Goal: Task Accomplishment & Management: Manage account settings

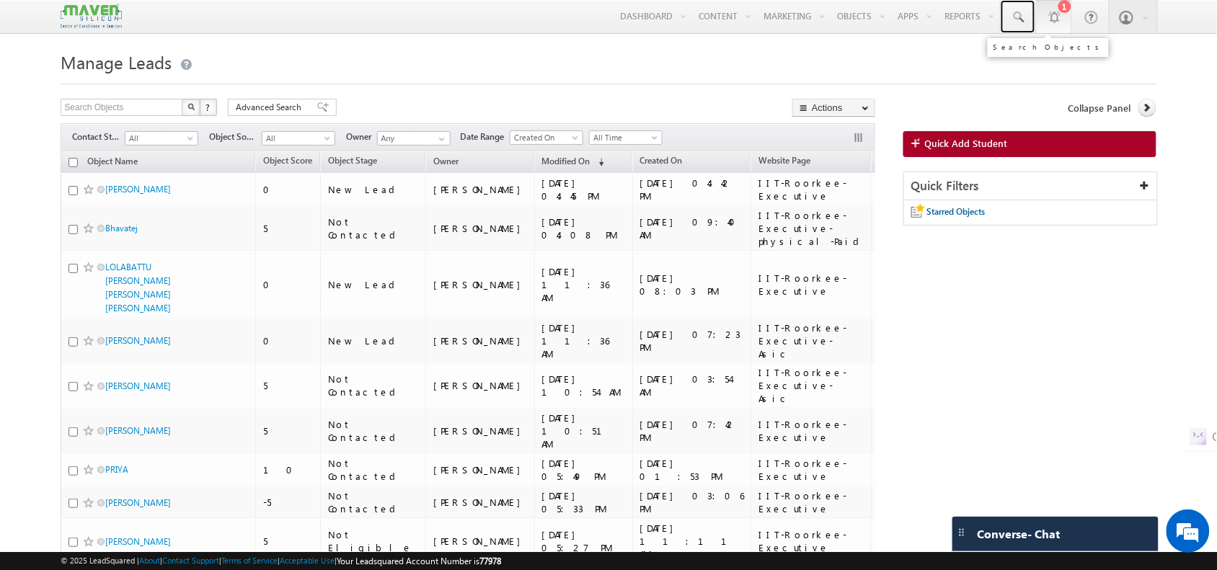
click at [1013, 16] on span at bounding box center [1018, 17] width 14 height 14
paste input "alokhedau9302@gmail.com"
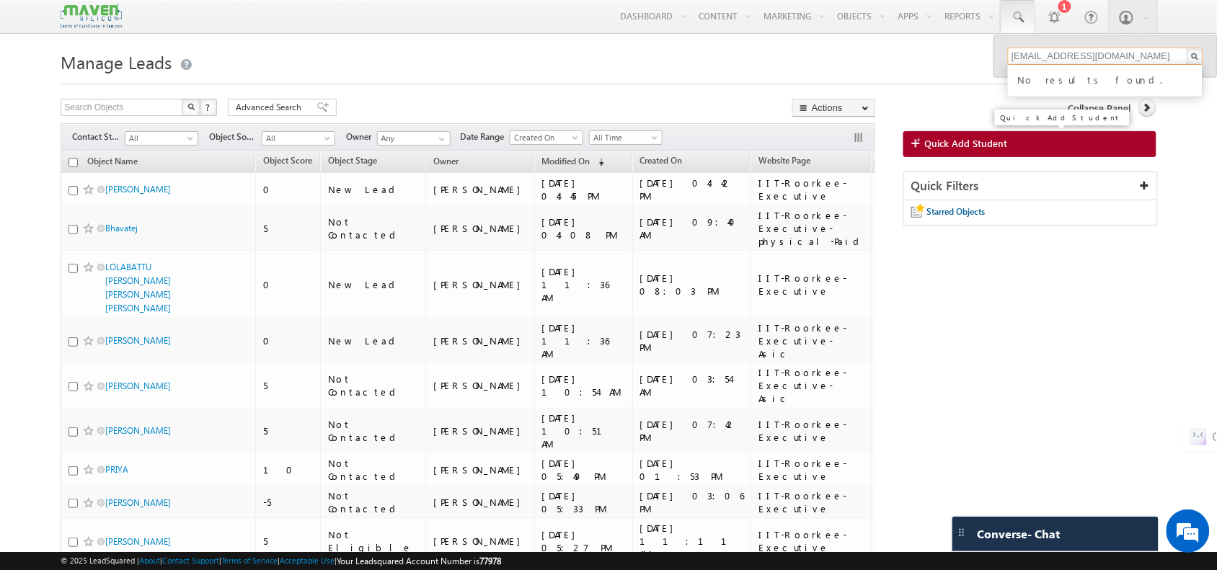
type input "alokhedau9302@gmail.com"
click at [957, 144] on span "Quick Add Student" at bounding box center [966, 143] width 83 height 13
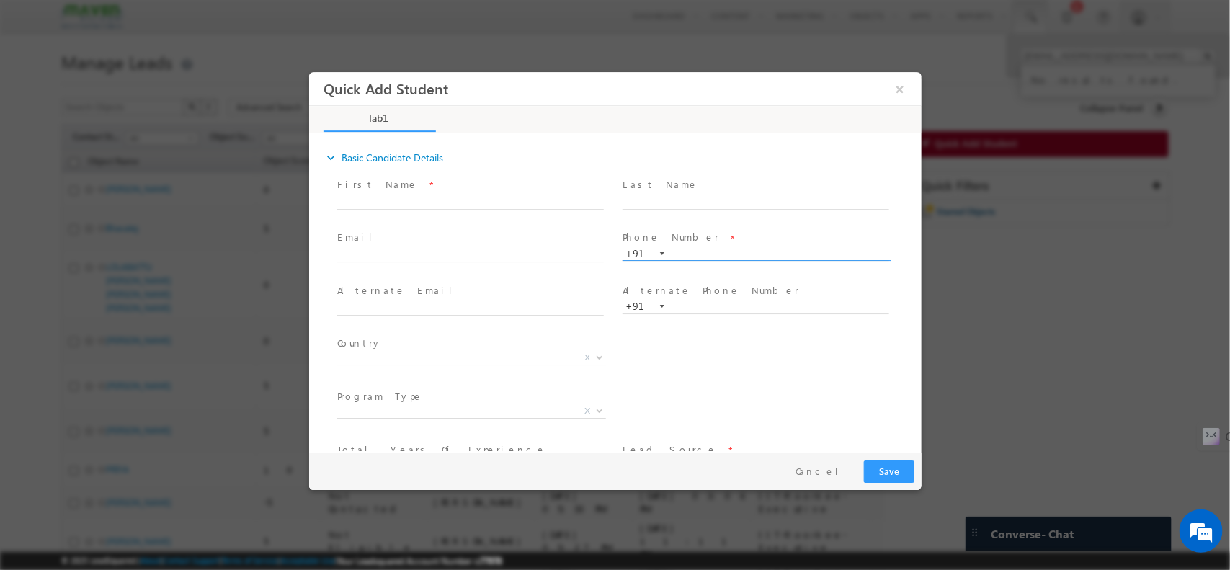
click at [695, 248] on input "text" at bounding box center [755, 254] width 267 height 14
click at [410, 248] on input "text" at bounding box center [470, 255] width 267 height 14
paste input "alokhedau9302@gmail.com"
type input "alokhedau9302@gmail.com"
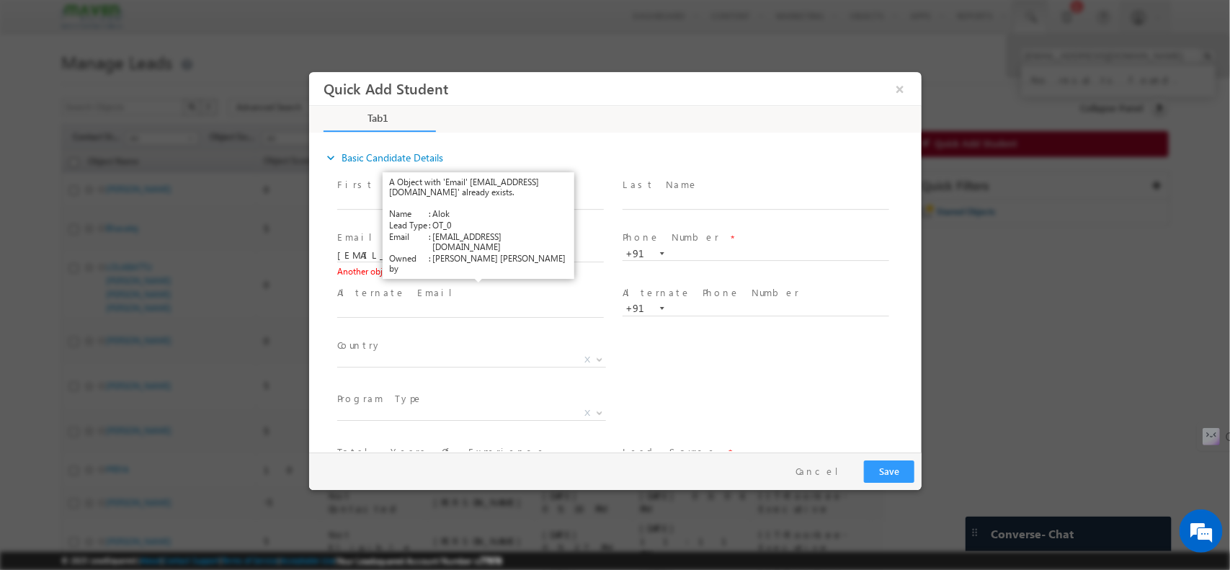
click at [478, 272] on link "View Details" at bounding box center [475, 270] width 45 height 9
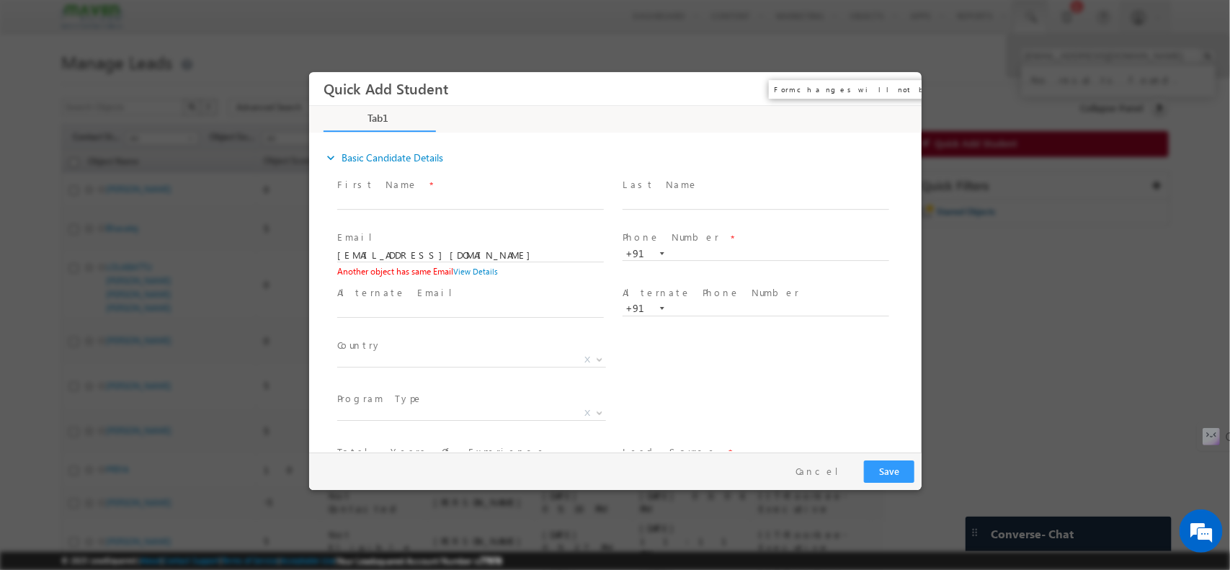
click at [894, 86] on button "×" at bounding box center [899, 88] width 25 height 27
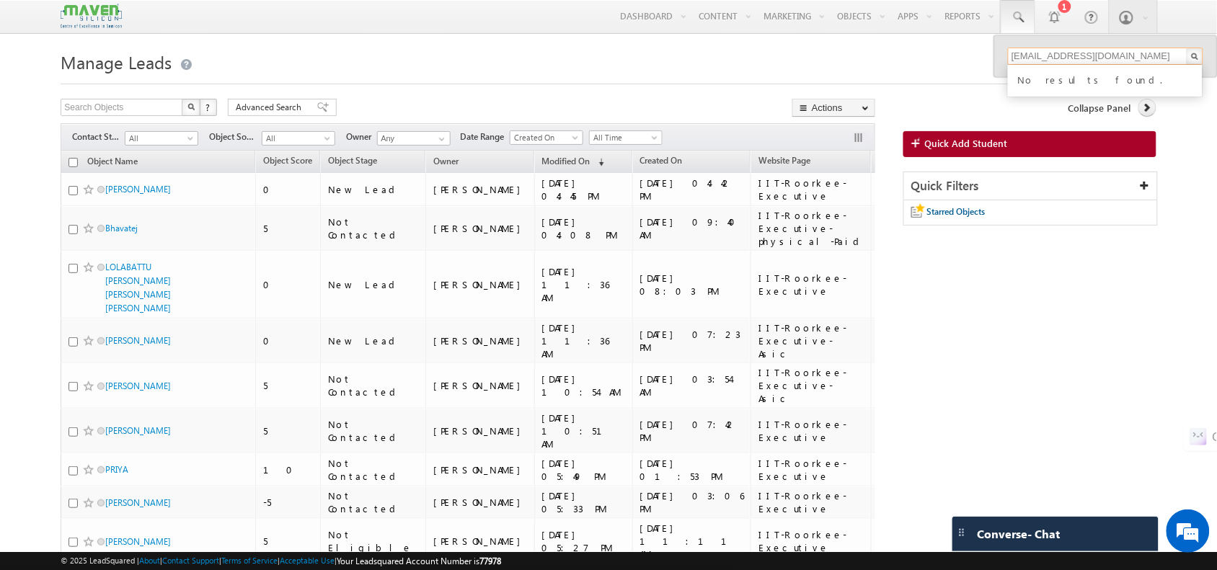
click at [1144, 60] on input "alokhedau9302@gmail.com" at bounding box center [1105, 56] width 195 height 17
type input "a"
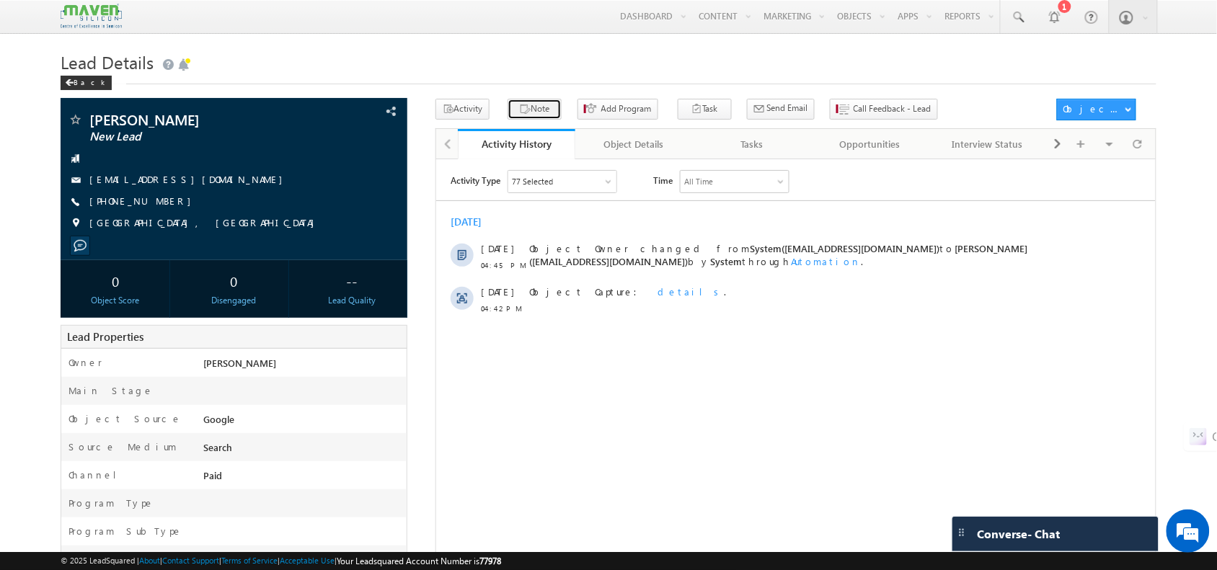
click at [530, 106] on button "Note" at bounding box center [534, 109] width 54 height 21
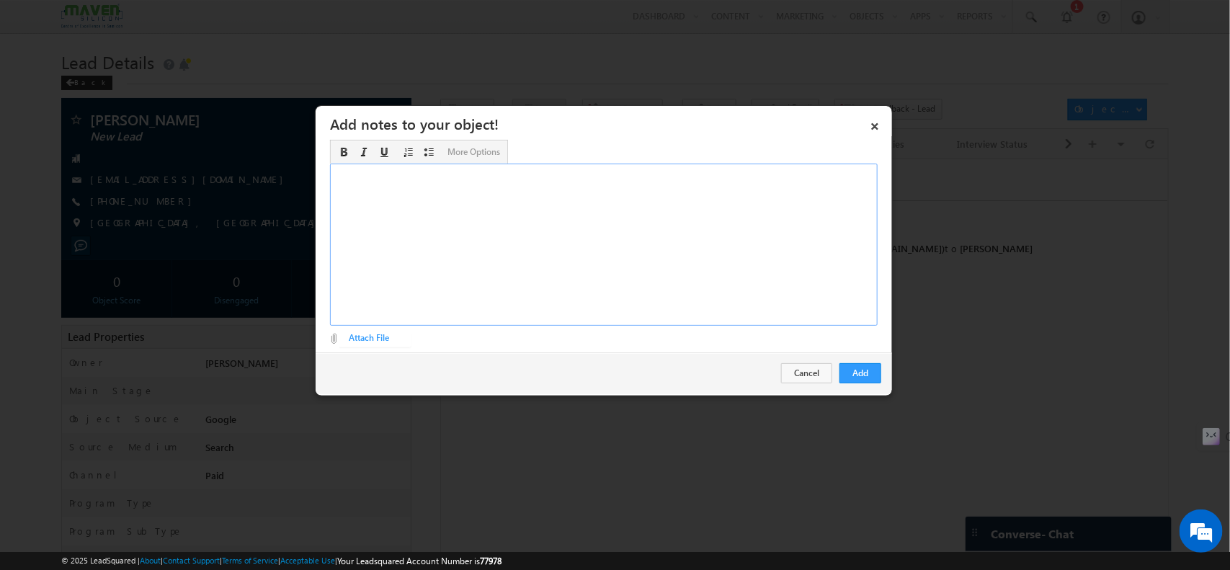
click at [570, 223] on div "Rich Text Editor, Description-inline-editor-div" at bounding box center [604, 245] width 548 height 162
click at [881, 123] on link "×" at bounding box center [875, 123] width 25 height 25
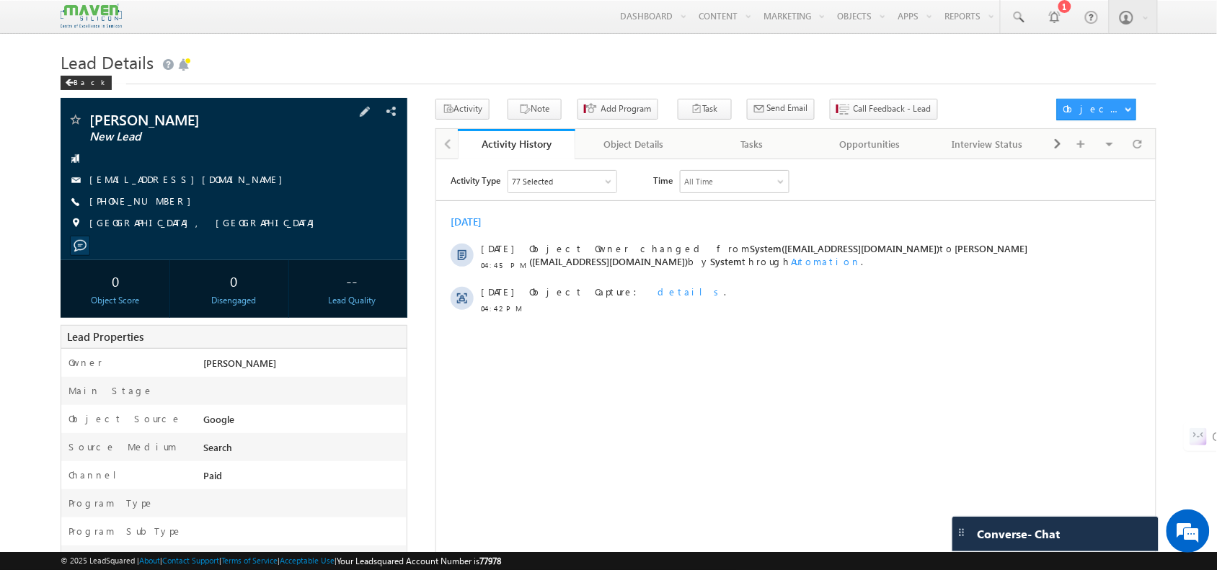
drag, startPoint x: 172, startPoint y: 210, endPoint x: 161, endPoint y: 203, distance: 13.0
click at [161, 203] on div "+91-9208175160" at bounding box center [234, 202] width 332 height 14
drag, startPoint x: 161, startPoint y: 203, endPoint x: 159, endPoint y: 213, distance: 10.2
click at [159, 213] on div "kavish tiwari New Lead kavishtiwari32@gmail.com +91-9208175160" at bounding box center [234, 174] width 332 height 125
copy div "+91-9208175160"
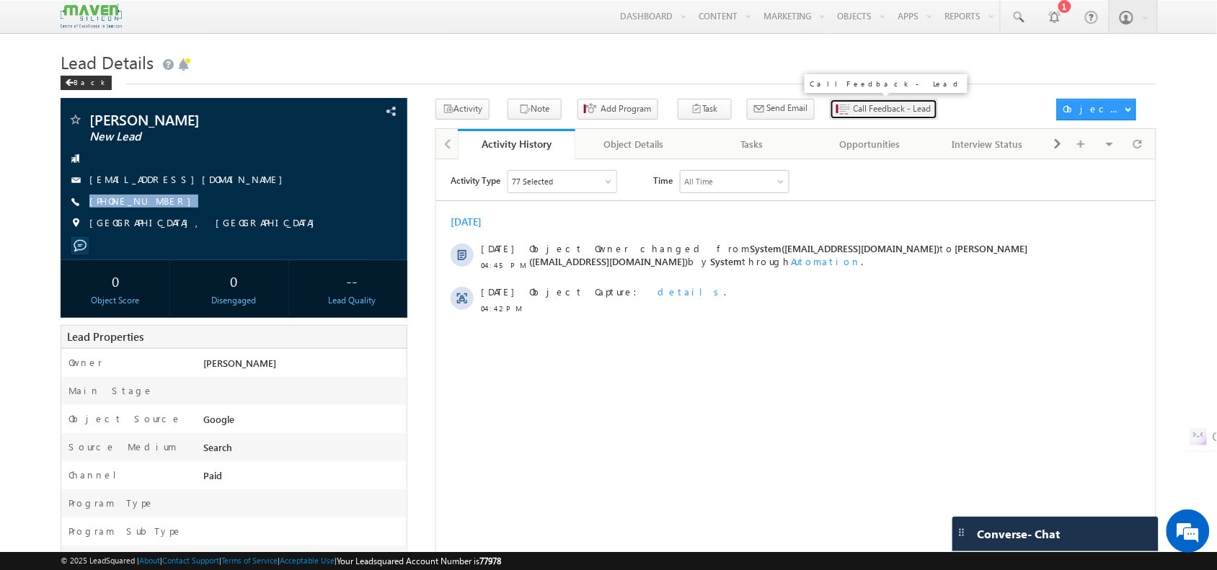
click at [853, 112] on span "Call Feedback - Lead" at bounding box center [892, 108] width 78 height 13
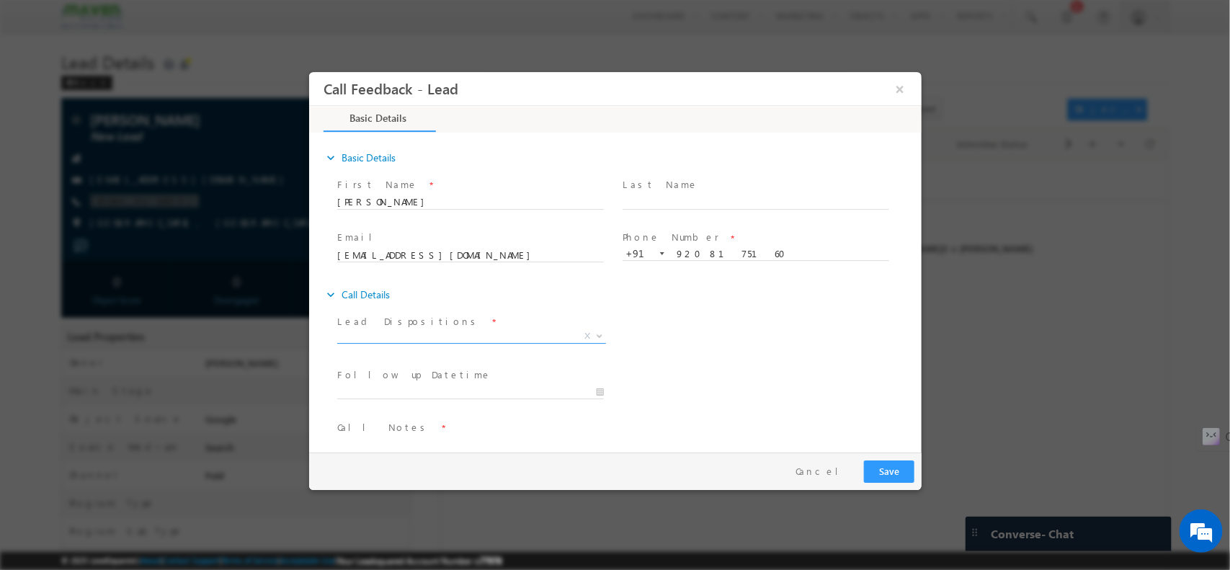
click at [491, 334] on span "X" at bounding box center [471, 336] width 269 height 14
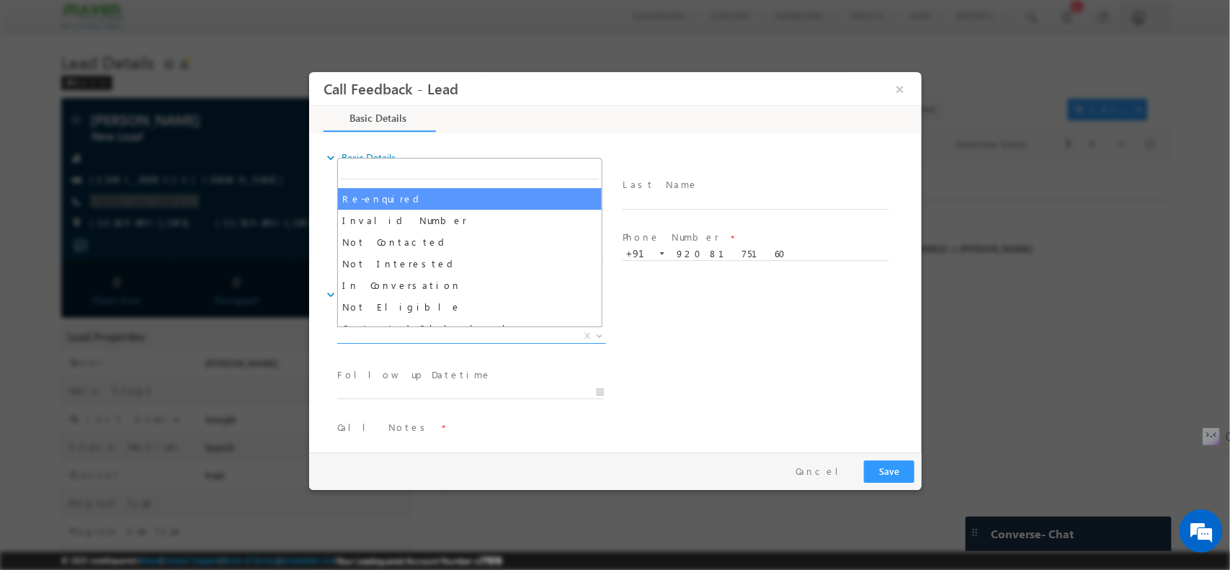
scroll to position [90, 0]
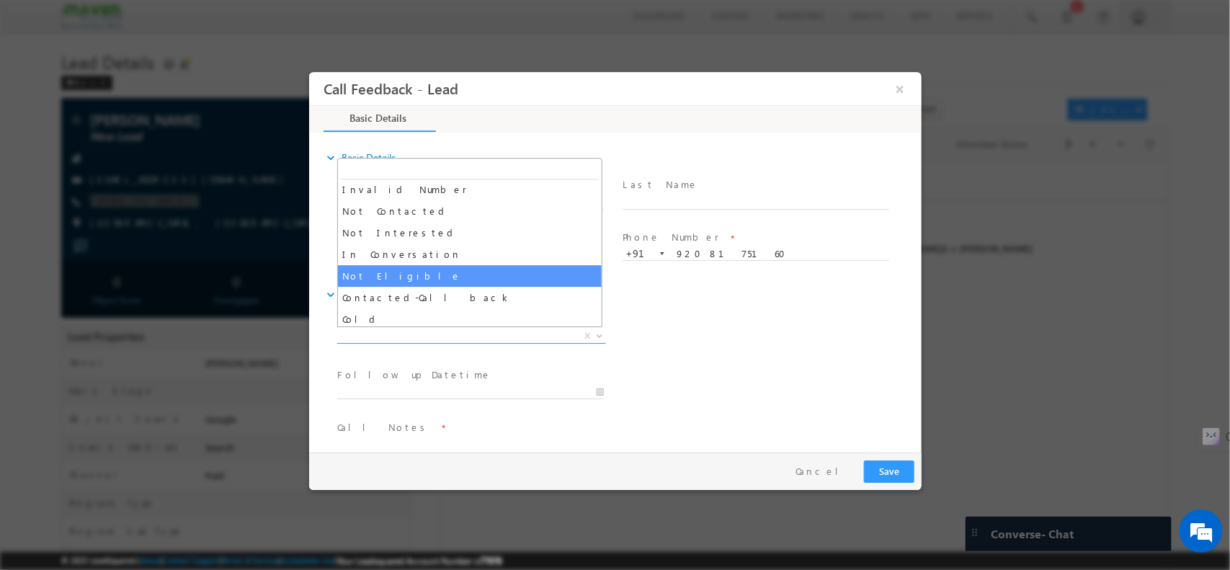
select select "Not Eligible"
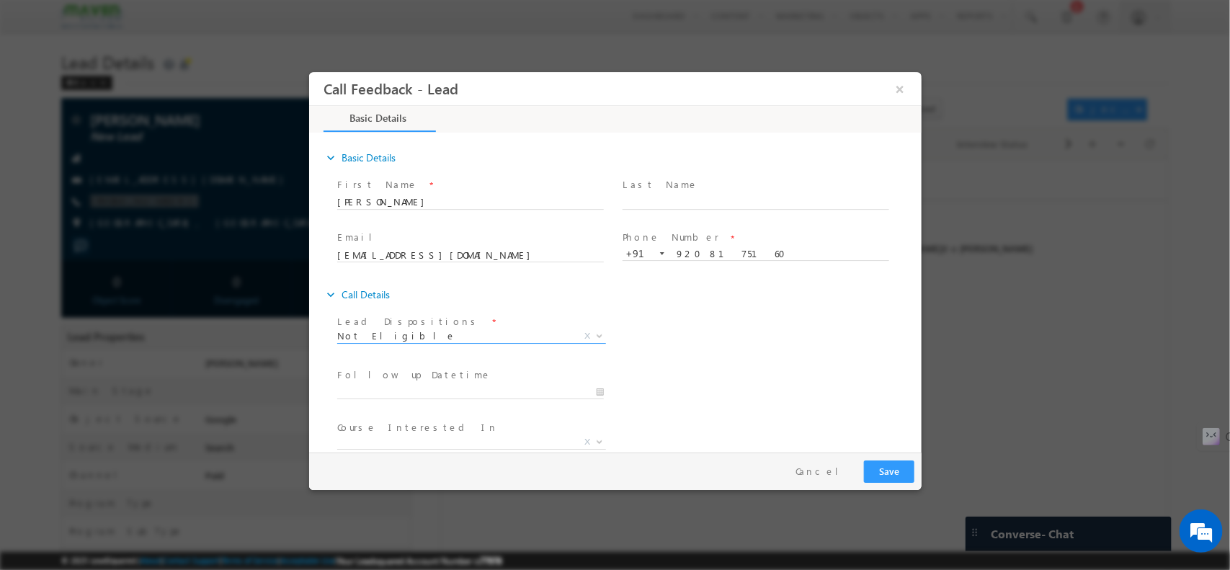
scroll to position [77, 0]
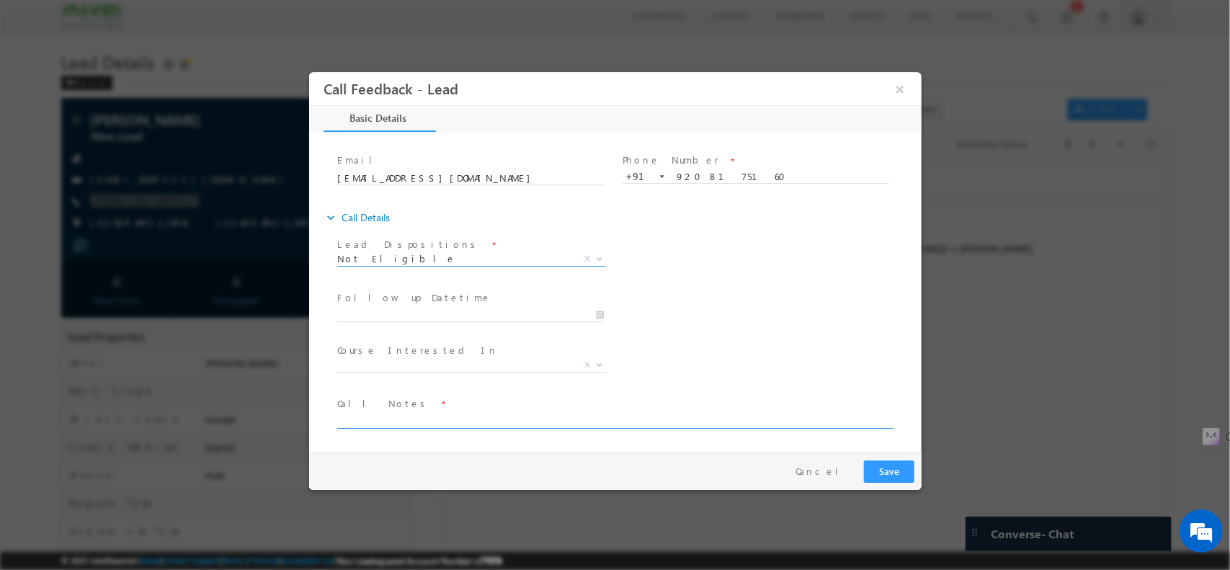
click at [492, 412] on textarea at bounding box center [614, 420] width 554 height 17
type textarea "1st year student"
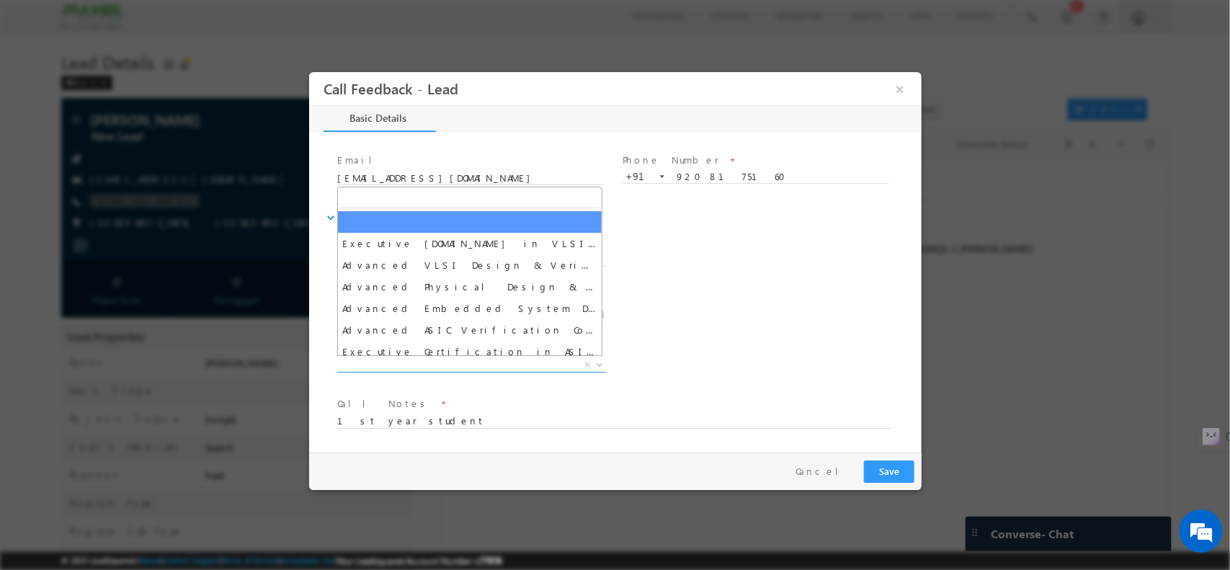
click at [399, 365] on span "X" at bounding box center [471, 364] width 269 height 14
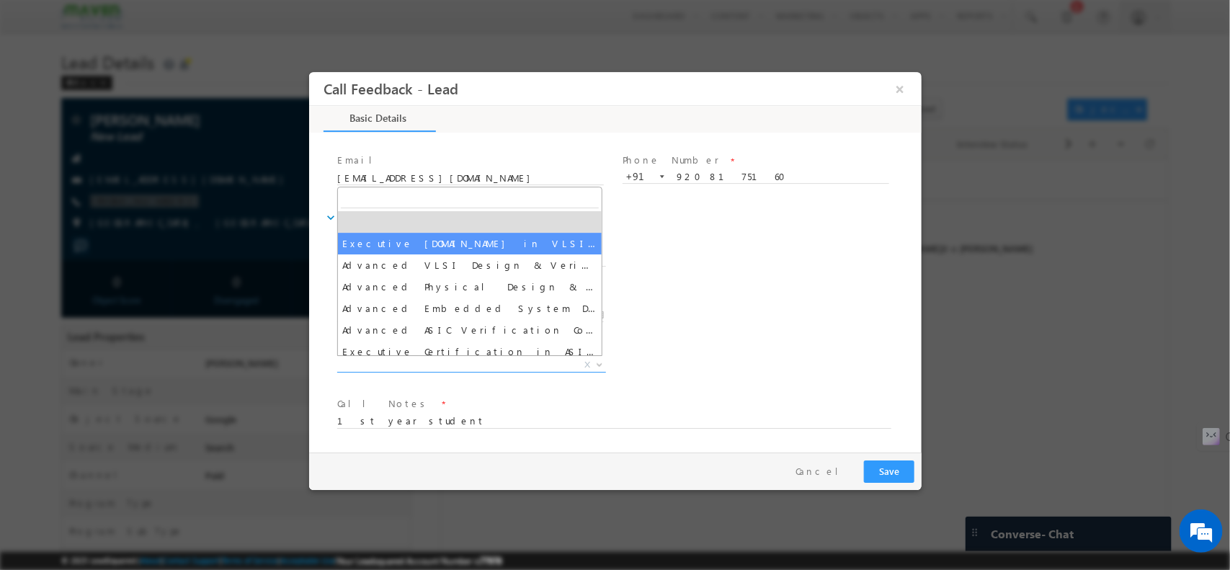
click at [720, 308] on div "Follow up Datetime * Program Type * Long Term Short Term X" at bounding box center [627, 313] width 587 height 53
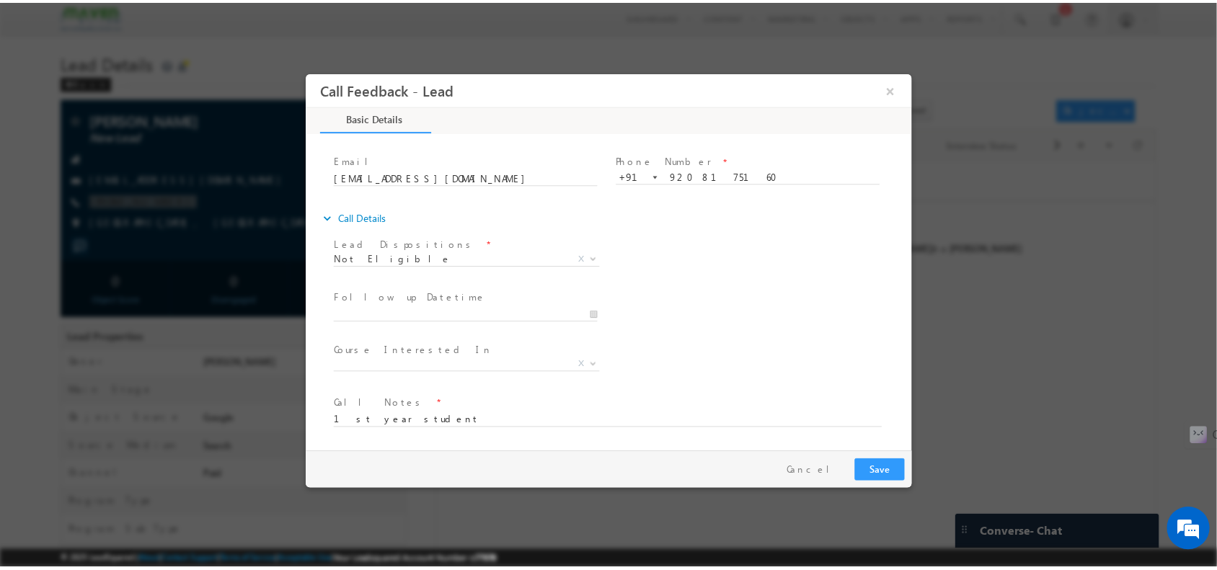
scroll to position [0, 0]
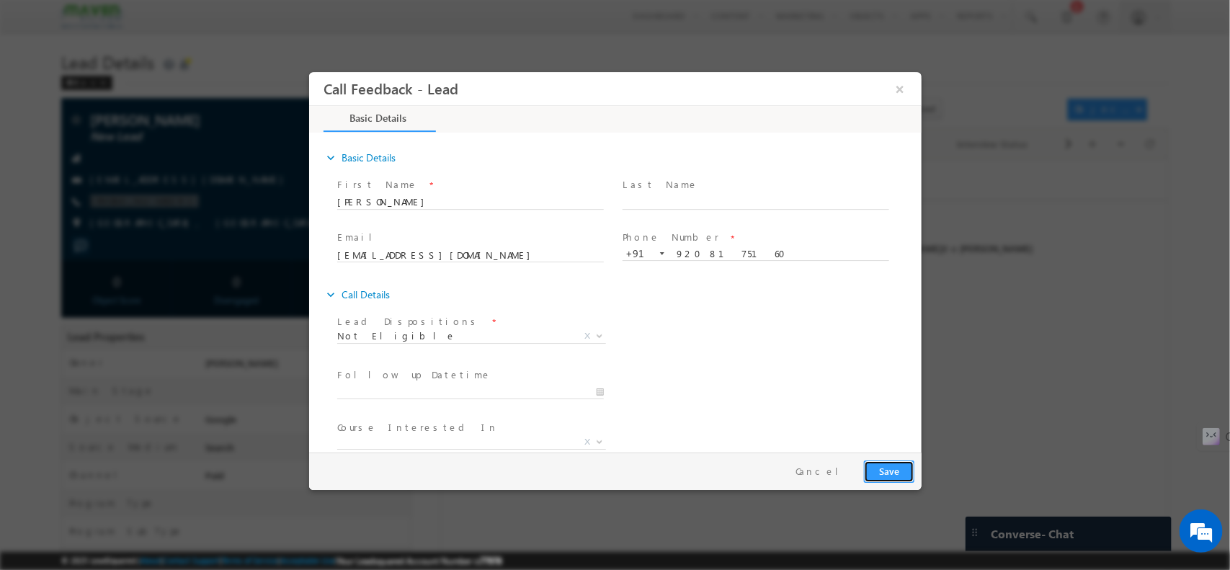
click at [890, 467] on button "Save" at bounding box center [888, 471] width 50 height 22
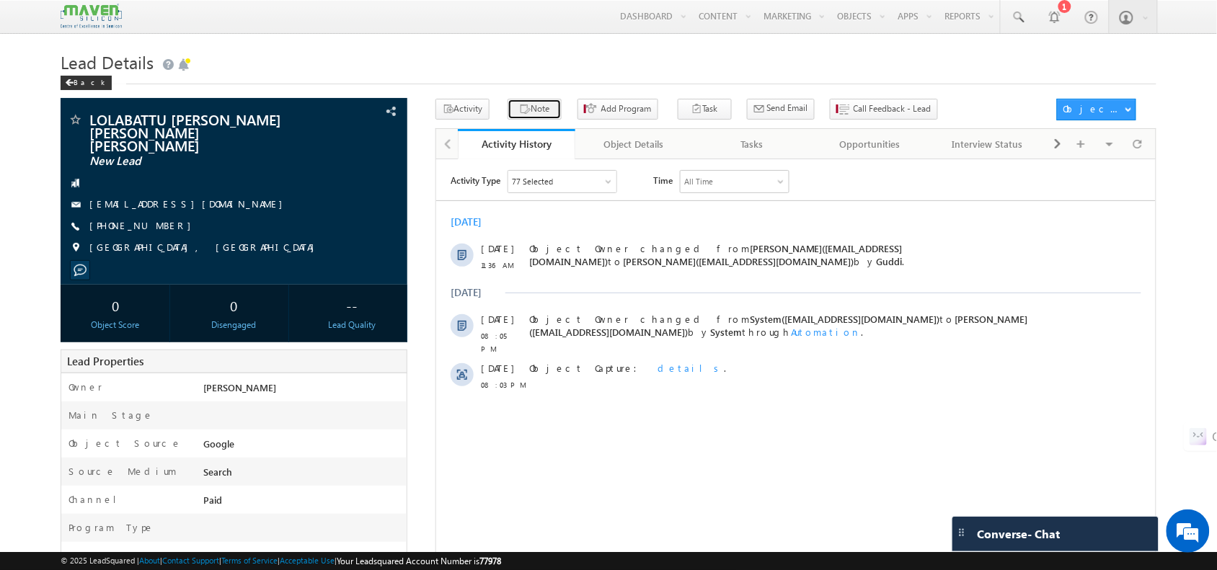
click at [525, 108] on button "Note" at bounding box center [534, 109] width 54 height 21
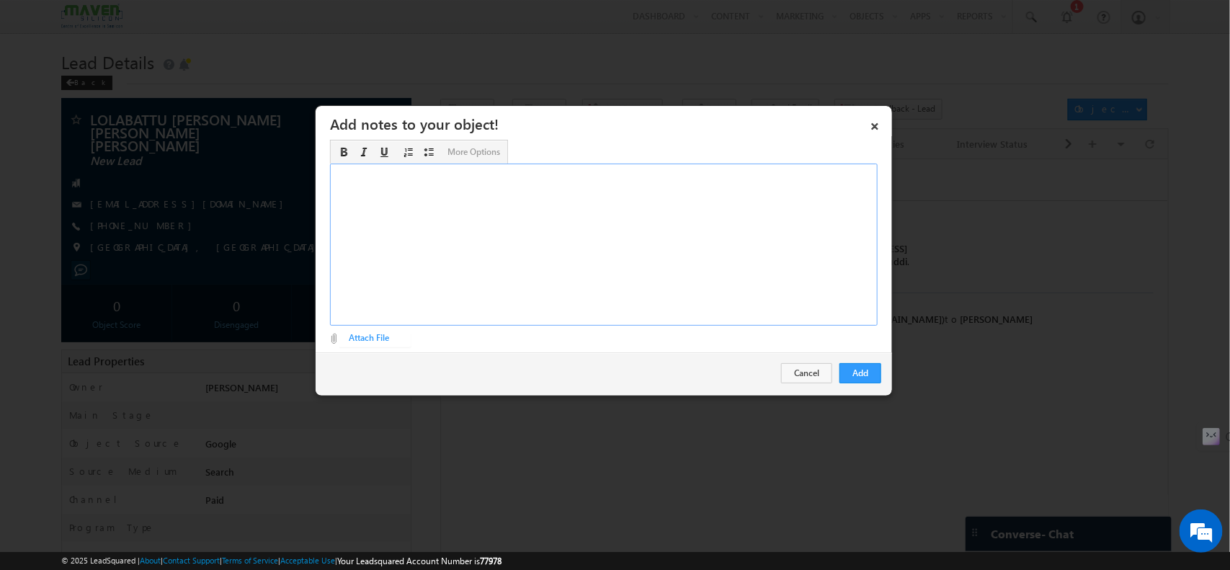
click at [647, 242] on div "Rich Text Editor, Description-inline-editor-div" at bounding box center [604, 245] width 548 height 162
click at [399, 177] on div "Btech - IT interested in Chip design ​" at bounding box center [604, 245] width 548 height 162
click at [492, 207] on div "Btech - IT student interested in Chip design ​" at bounding box center [604, 245] width 548 height 162
click at [458, 228] on div "Btech - IT student interested in Chip design good Digital electronics ​" at bounding box center [604, 245] width 548 height 162
click at [862, 372] on button "Add" at bounding box center [861, 373] width 42 height 20
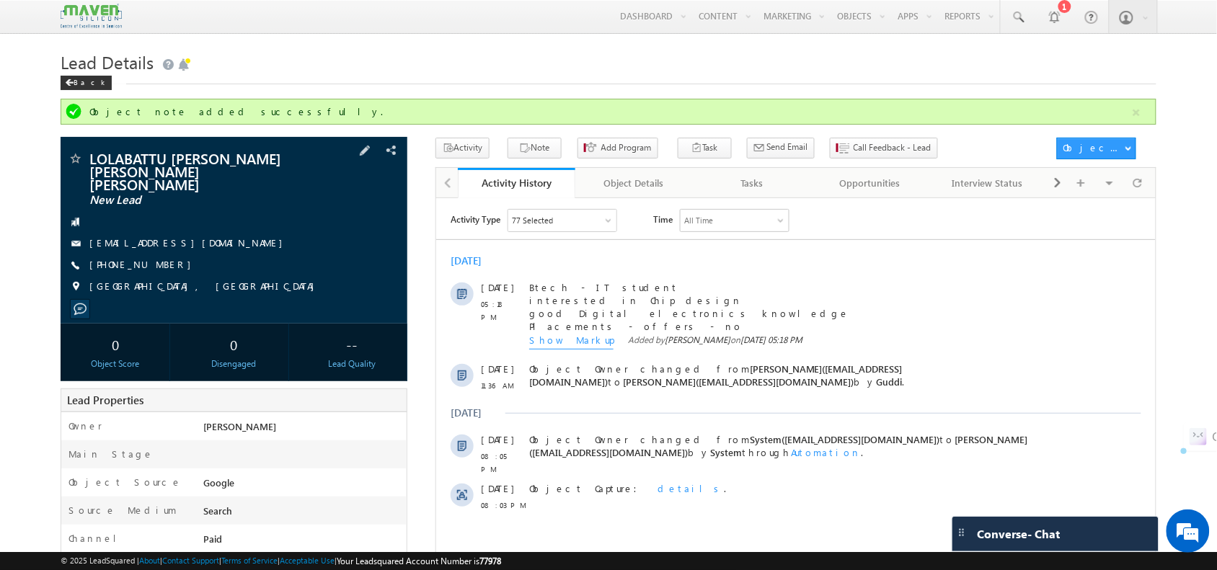
drag, startPoint x: 188, startPoint y: 261, endPoint x: 91, endPoint y: 253, distance: 97.6
click at [91, 253] on div "LOLABATTU SRI DURGA SIVA TEJ VARMA New Lead sivatejvarmalsd@gmail.com +91-93462…" at bounding box center [234, 226] width 332 height 150
copy div "+91-9346279793"
click at [177, 162] on span "LOLABATTU SRI DURGA SIVA TEJ VARMA" at bounding box center [197, 170] width 216 height 39
drag, startPoint x: 178, startPoint y: 172, endPoint x: 86, endPoint y: 153, distance: 93.4
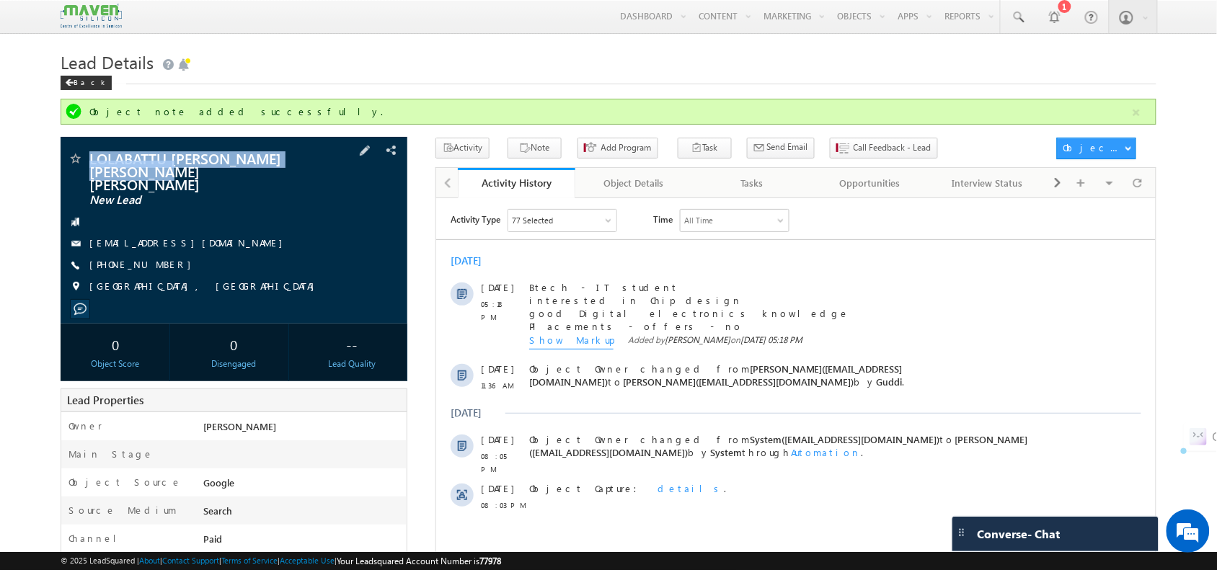
click at [86, 153] on div "LOLABATTU SRI DURGA SIVA TEJ VARMA New Lead" at bounding box center [234, 158] width 332 height 14
copy div "LOLABATTU SRI DURGA SIVA TEJ VARMA"
click at [687, 203] on div "Activity Type 77 Selected Select All Sales Activities 1 Sales Activity Opportun…" at bounding box center [794, 388] width 719 height 375
click at [285, 215] on div at bounding box center [234, 222] width 332 height 14
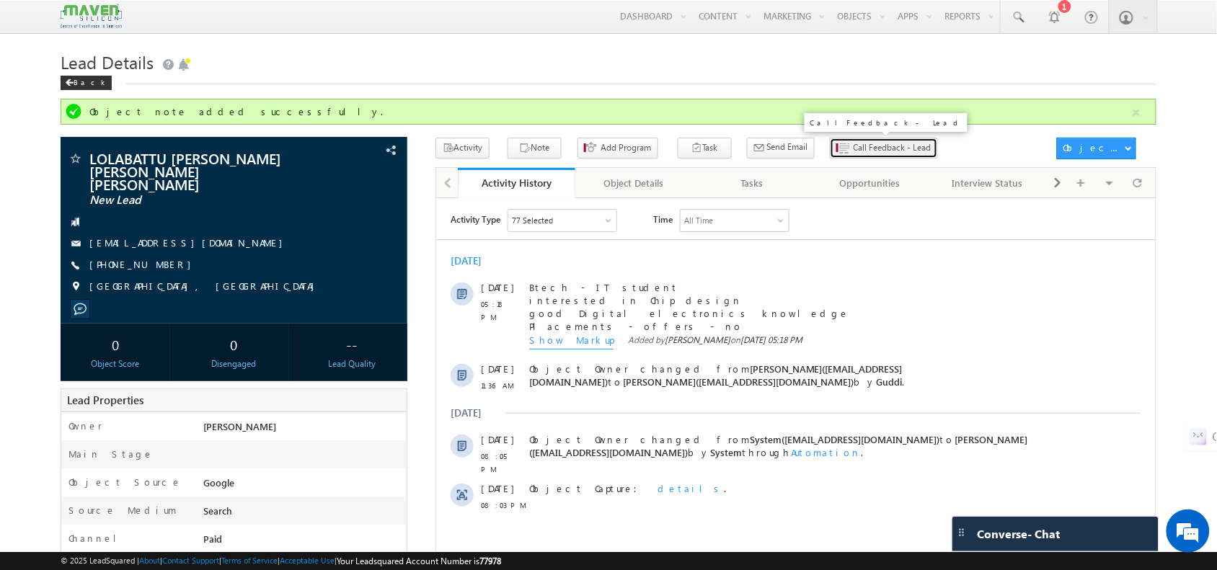
click at [856, 150] on span "Call Feedback - Lead" at bounding box center [892, 147] width 78 height 13
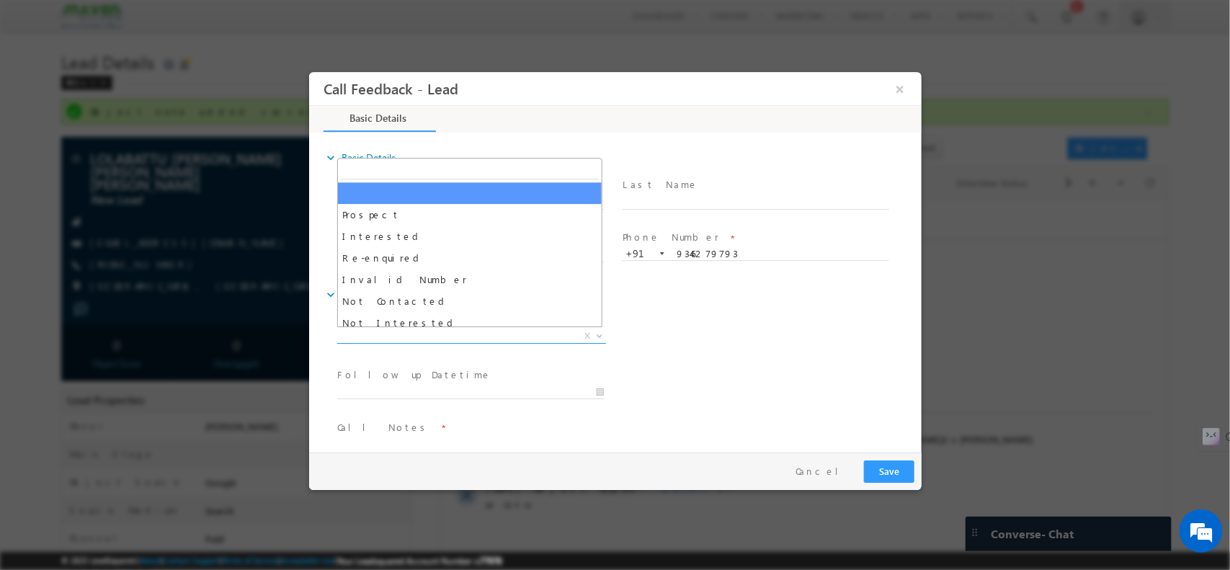
click at [422, 332] on span "X" at bounding box center [471, 336] width 269 height 14
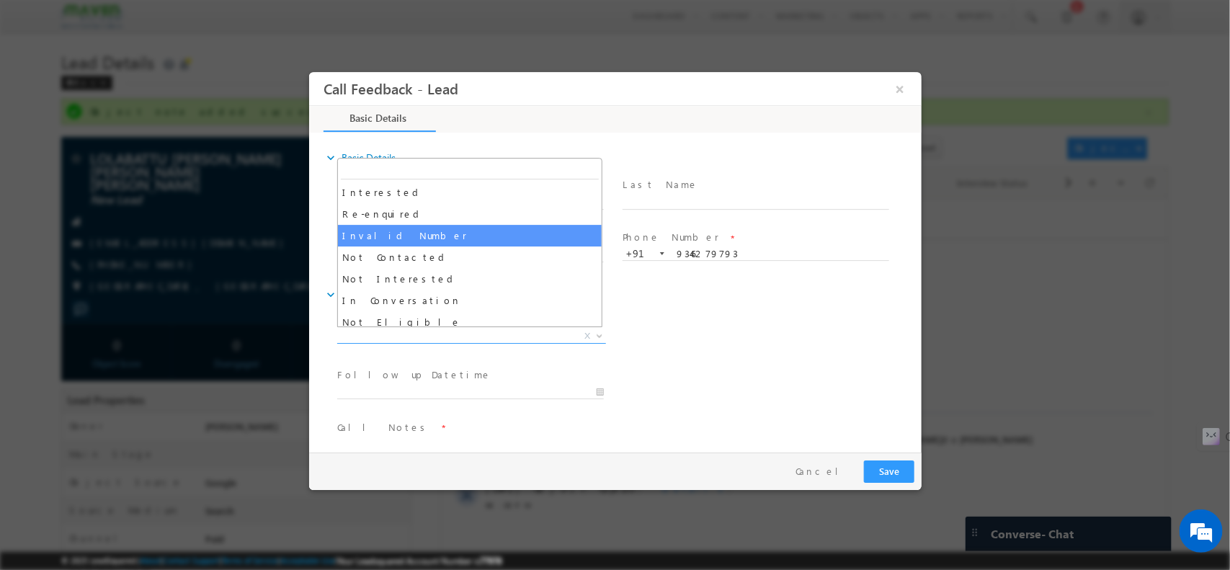
scroll to position [76, 0]
click at [404, 339] on span "Not Eligible" at bounding box center [454, 335] width 234 height 13
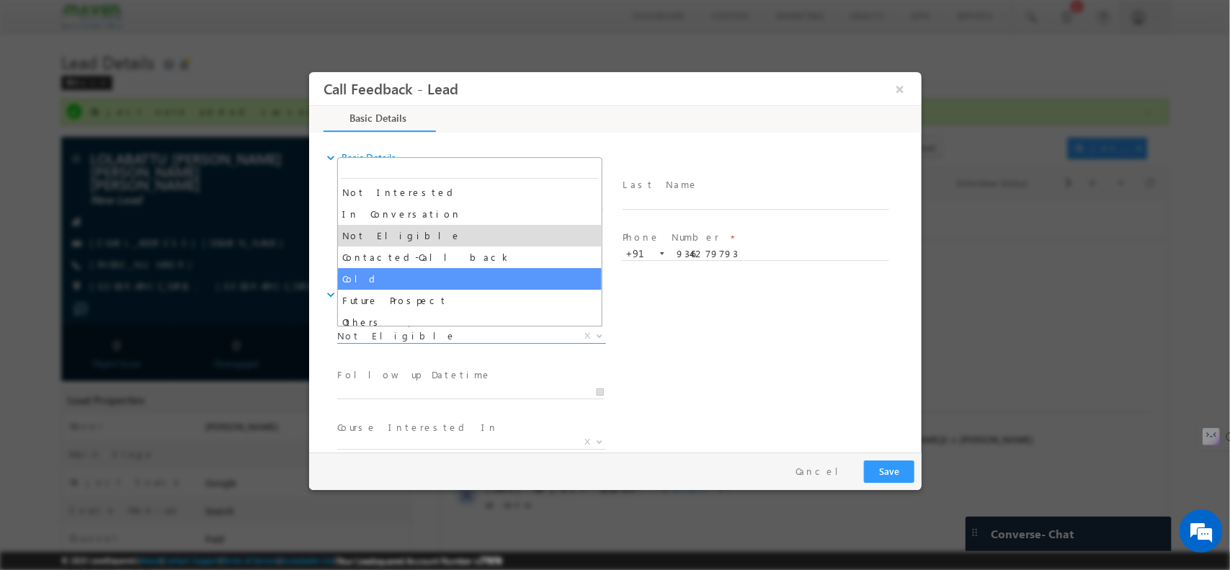
scroll to position [137, 0]
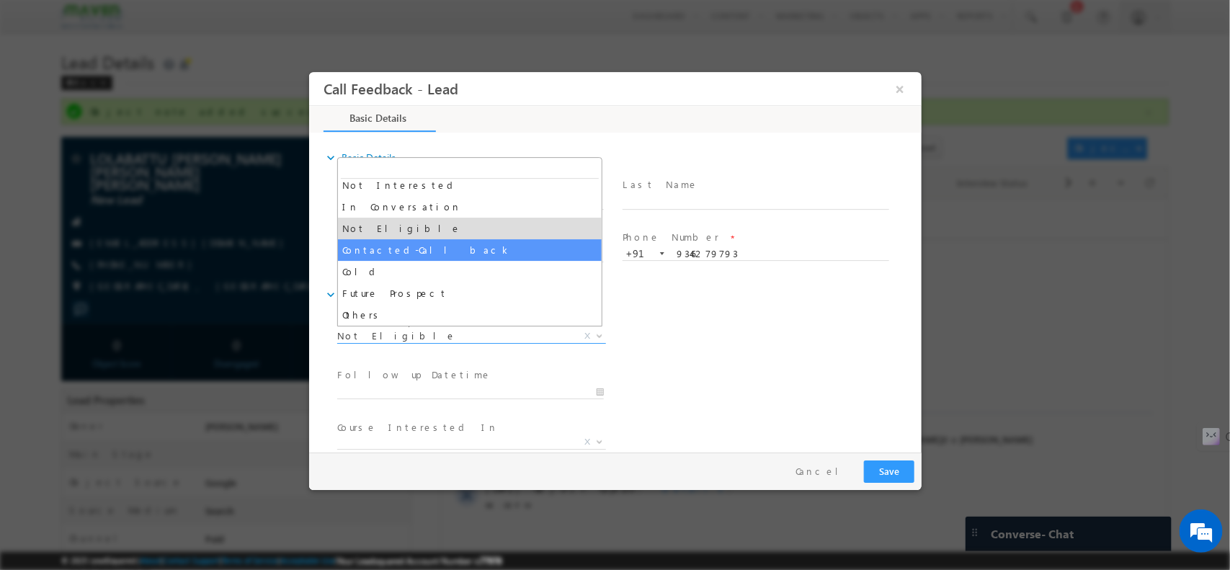
select select "Contacted-Call back"
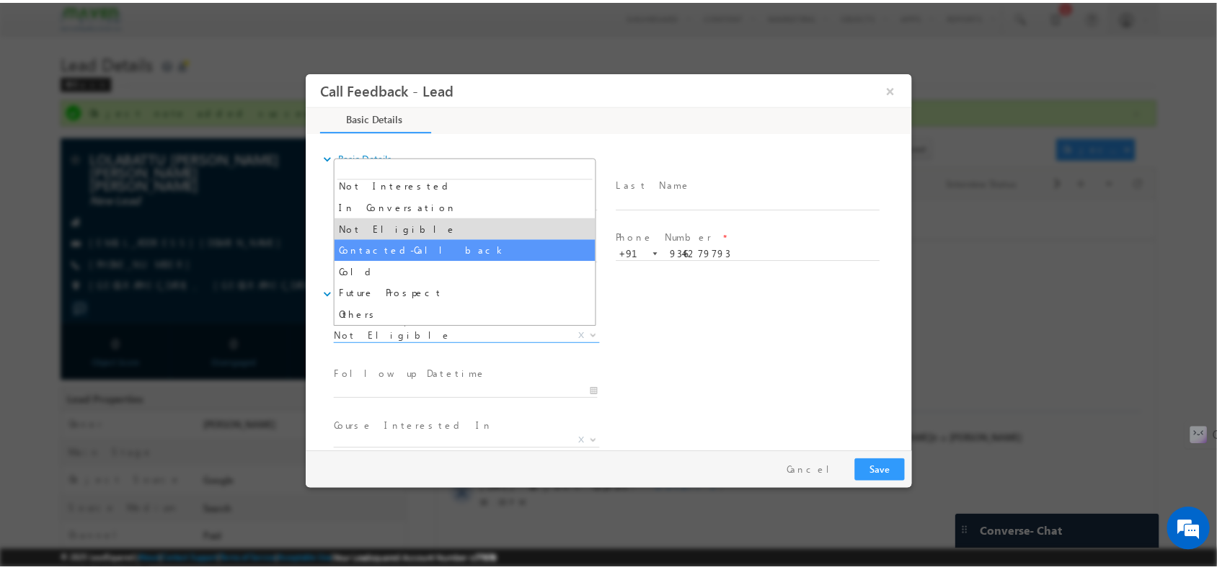
scroll to position [77, 0]
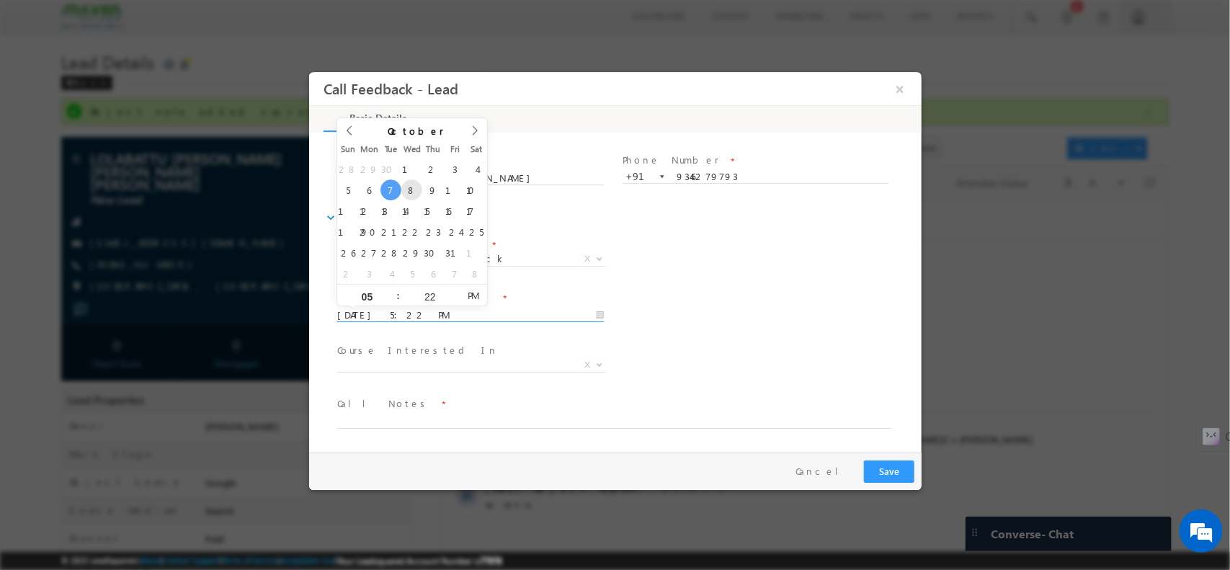
drag, startPoint x: 418, startPoint y: 314, endPoint x: 412, endPoint y: 190, distance: 124.1
click at [412, 190] on body "Call Feedback - Lead × Basic Details" at bounding box center [614, 260] width 613 height 379
type input "08/10/2025 4:22 PM"
type input "04"
click at [393, 301] on span at bounding box center [391, 300] width 10 height 11
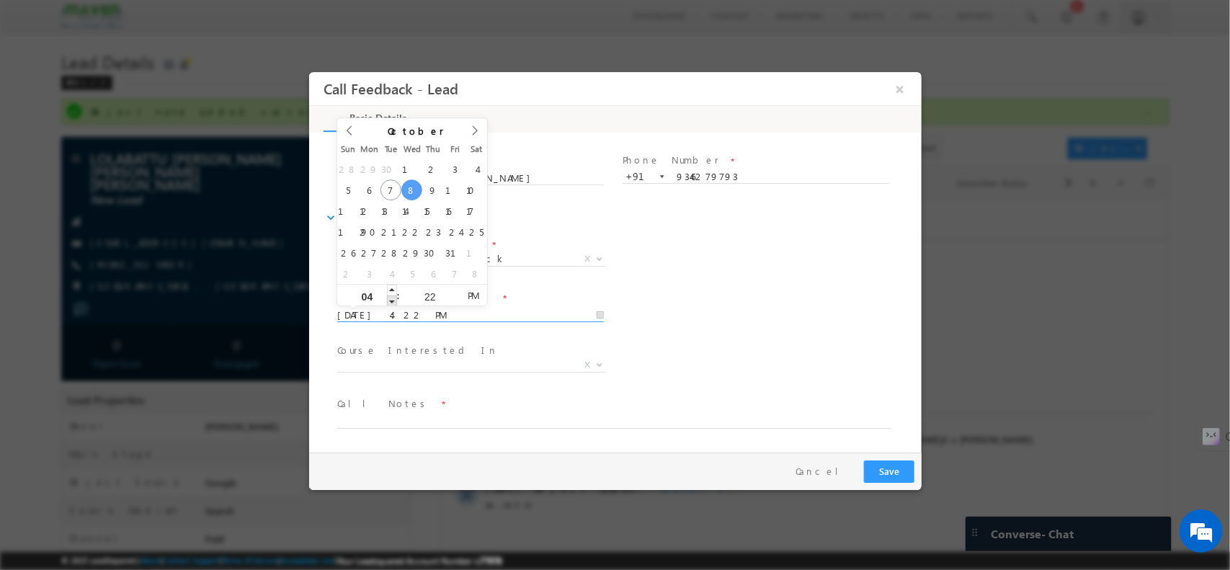
type input "08/10/2025 3:22 PM"
type input "03"
click at [393, 301] on span at bounding box center [391, 300] width 10 height 11
type input "08/10/2025 2:22 PM"
type input "02"
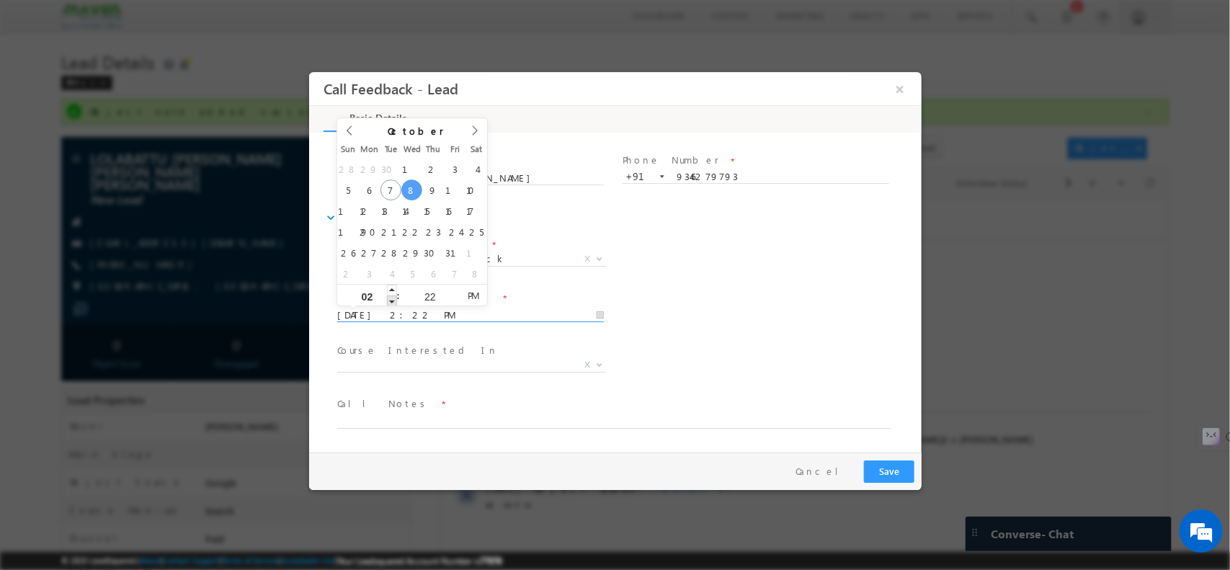
click at [393, 301] on span at bounding box center [391, 300] width 10 height 11
type input "08/10/2025 1:22 PM"
type input "01"
click at [393, 301] on span at bounding box center [391, 300] width 10 height 11
type input "08/10/2025 12:22 PM"
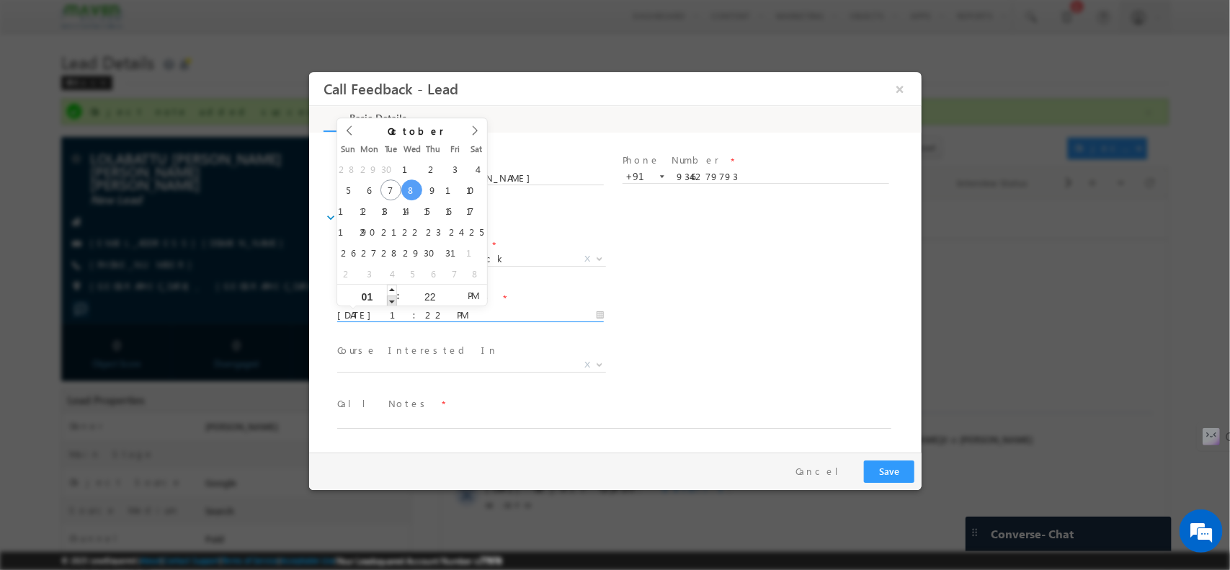
type input "12"
click at [393, 301] on span at bounding box center [391, 300] width 10 height 11
type input "08/10/2025 11:22 AM"
type input "11"
click at [393, 301] on span at bounding box center [391, 300] width 10 height 11
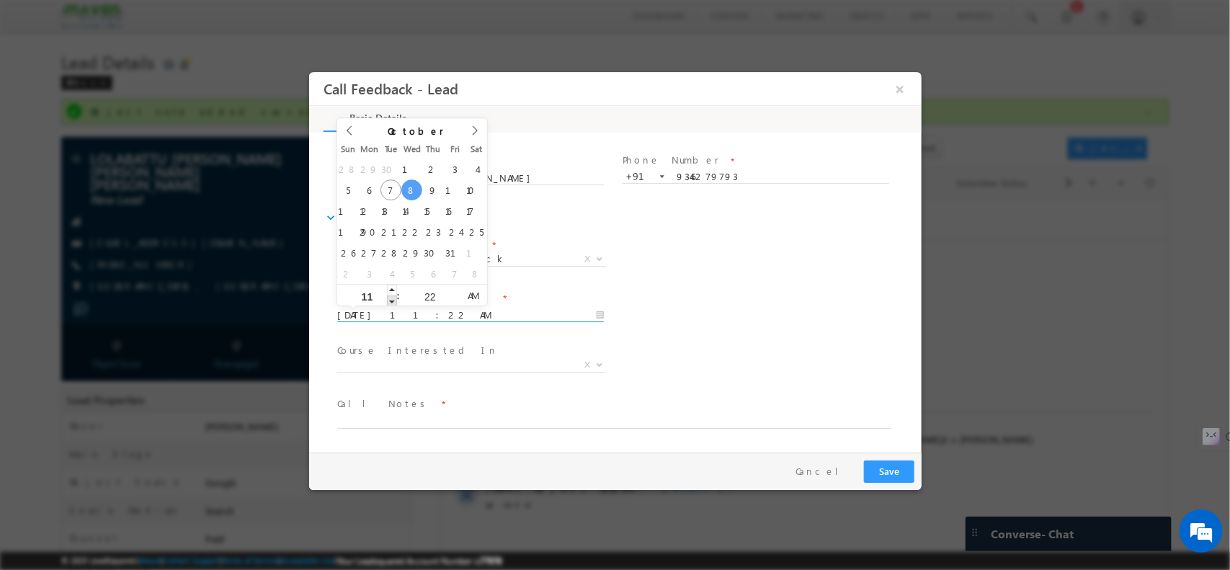
type input "08/10/2025 10:22 AM"
type input "10"
click at [393, 301] on span at bounding box center [391, 300] width 10 height 11
type input "08/10/2025 10:23 AM"
type input "23"
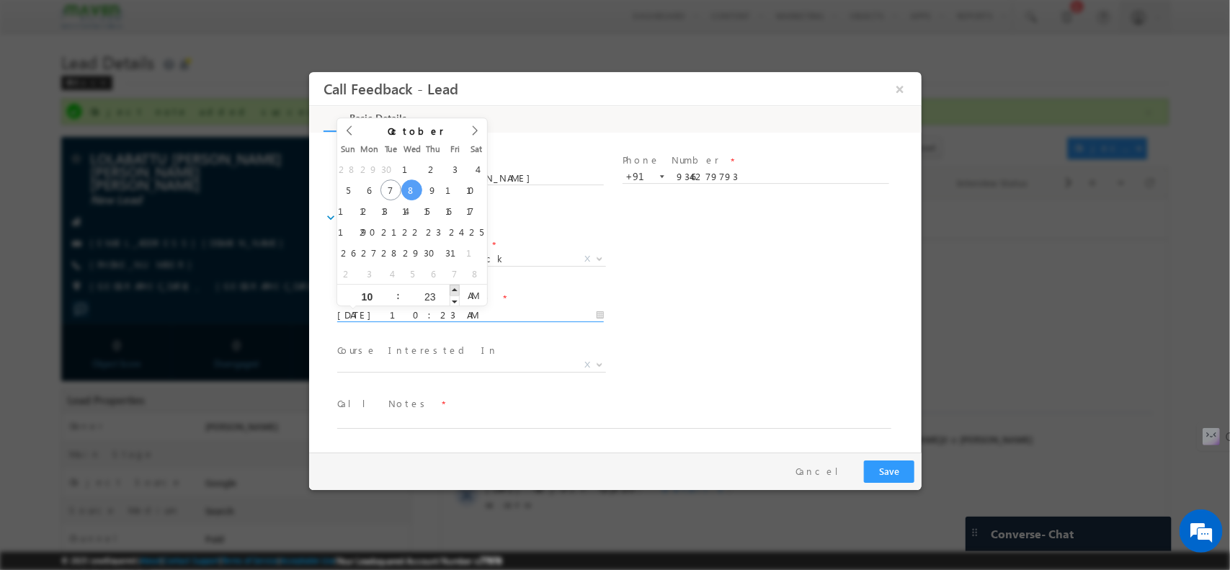
click at [453, 290] on span at bounding box center [454, 289] width 10 height 11
type input "08/10/2025 10:24 AM"
type input "24"
click at [453, 290] on span at bounding box center [454, 289] width 10 height 11
type input "08/10/2025 10:25 AM"
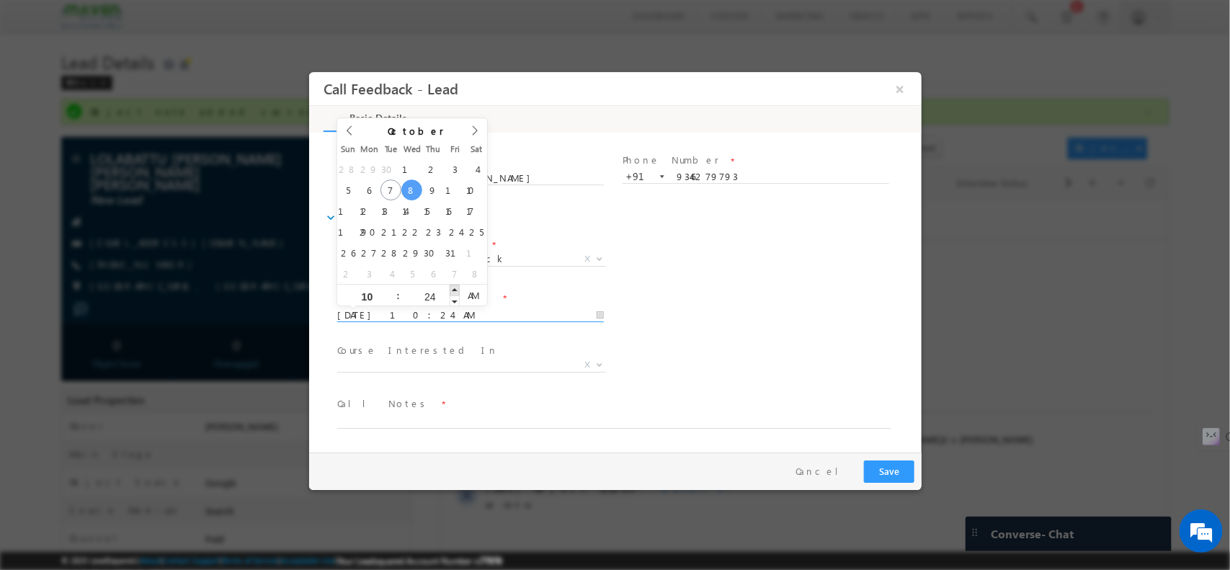
type input "25"
click at [453, 290] on span at bounding box center [454, 289] width 10 height 11
type input "08/10/2025 10:26 AM"
type input "26"
click at [453, 290] on span at bounding box center [454, 289] width 10 height 11
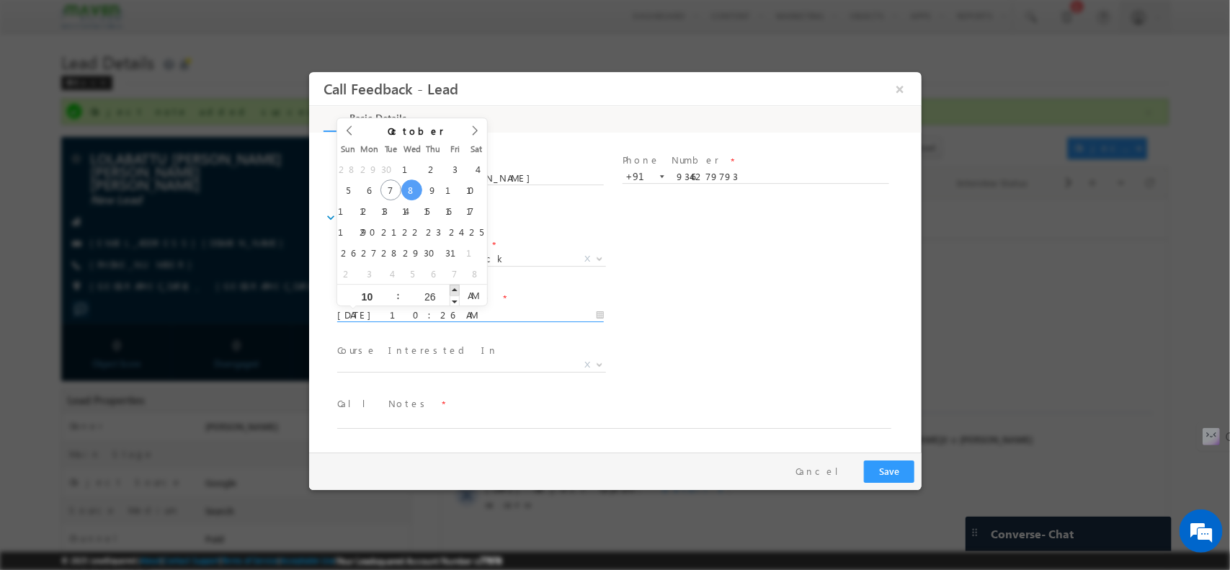
type input "08/10/2025 10:27 AM"
type input "27"
click at [453, 290] on span at bounding box center [454, 289] width 10 height 11
type input "08/10/2025 10:28 AM"
type input "28"
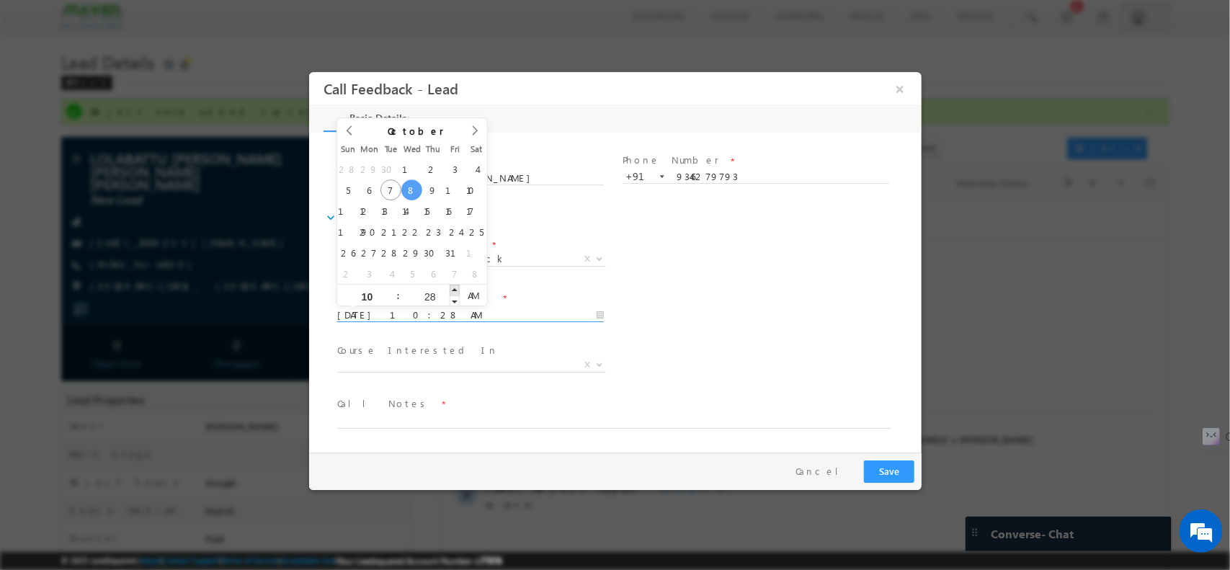
click at [453, 290] on span at bounding box center [454, 289] width 10 height 11
type input "08/10/2025 10:29 AM"
type input "29"
click at [453, 290] on span at bounding box center [454, 289] width 10 height 11
type input "08/10/2025 10:30 AM"
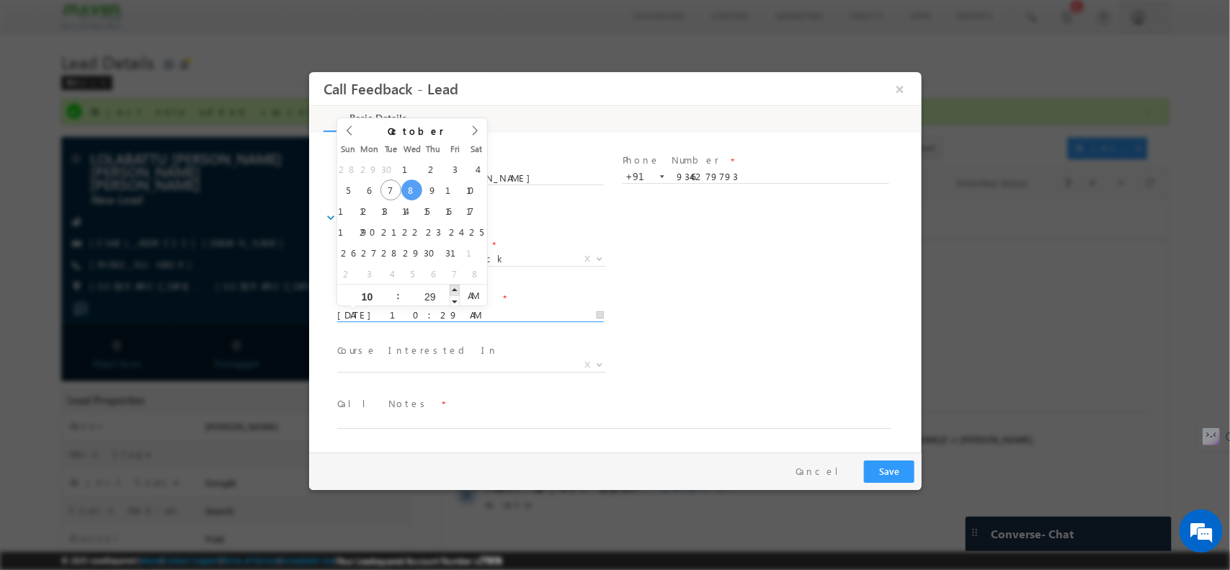
type input "30"
click at [453, 290] on span at bounding box center [454, 289] width 10 height 11
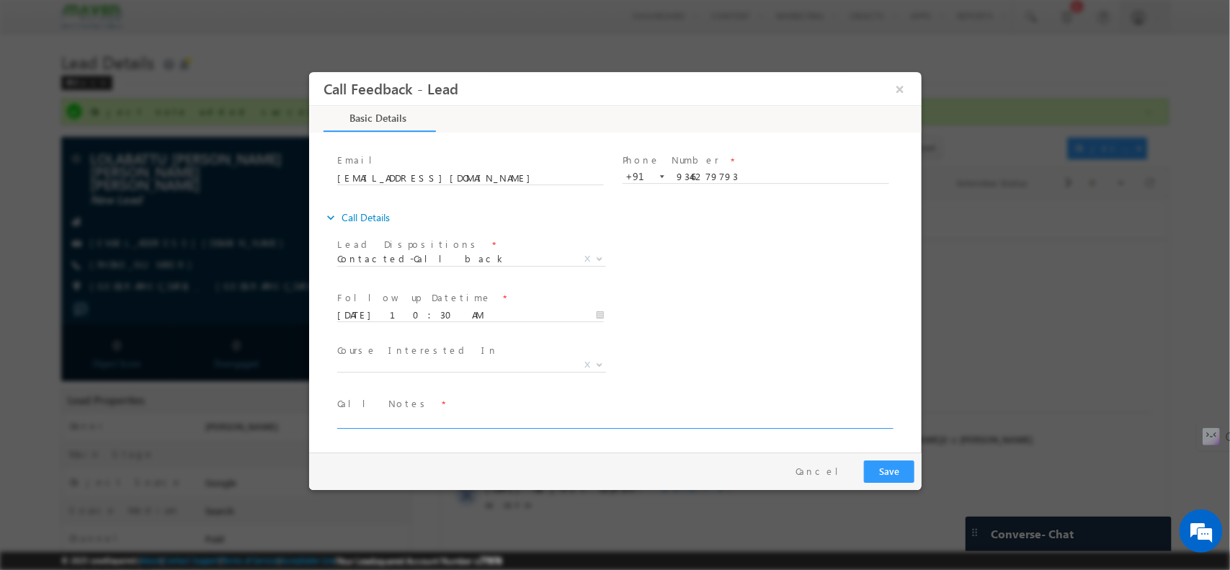
click at [414, 421] on textarea at bounding box center [614, 420] width 554 height 17
type textarea "cbl"
click at [898, 470] on button "Save" at bounding box center [888, 471] width 50 height 22
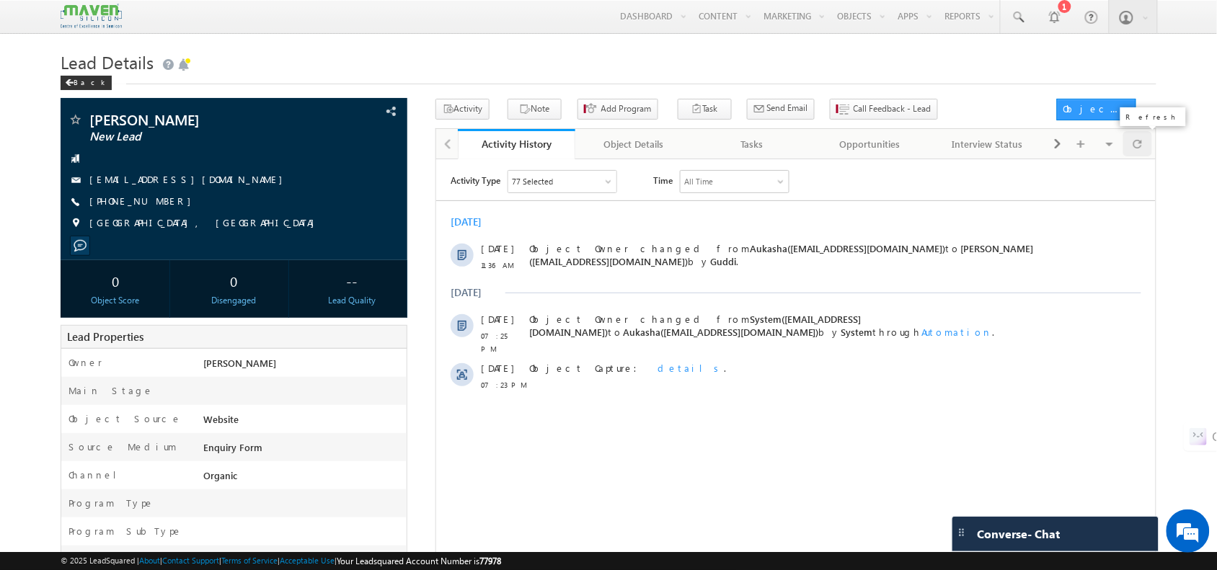
click at [1133, 142] on span at bounding box center [1137, 143] width 9 height 25
click at [1143, 148] on div at bounding box center [1137, 143] width 28 height 25
click at [830, 101] on button "Call Feedback - Lead" at bounding box center [884, 109] width 108 height 21
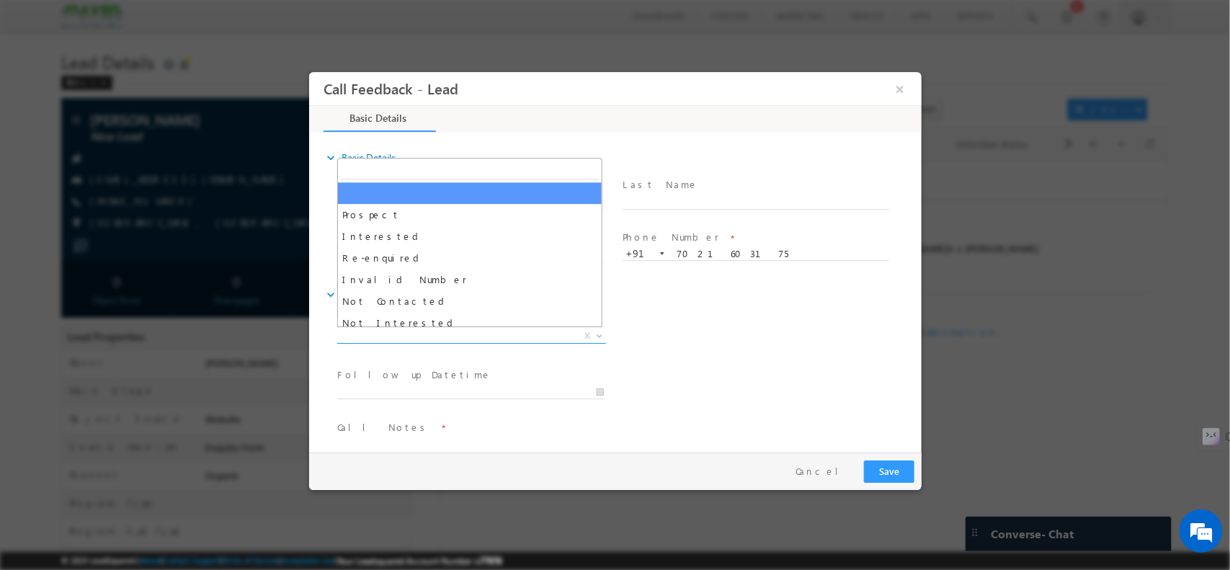
click at [432, 329] on span "X" at bounding box center [471, 336] width 269 height 14
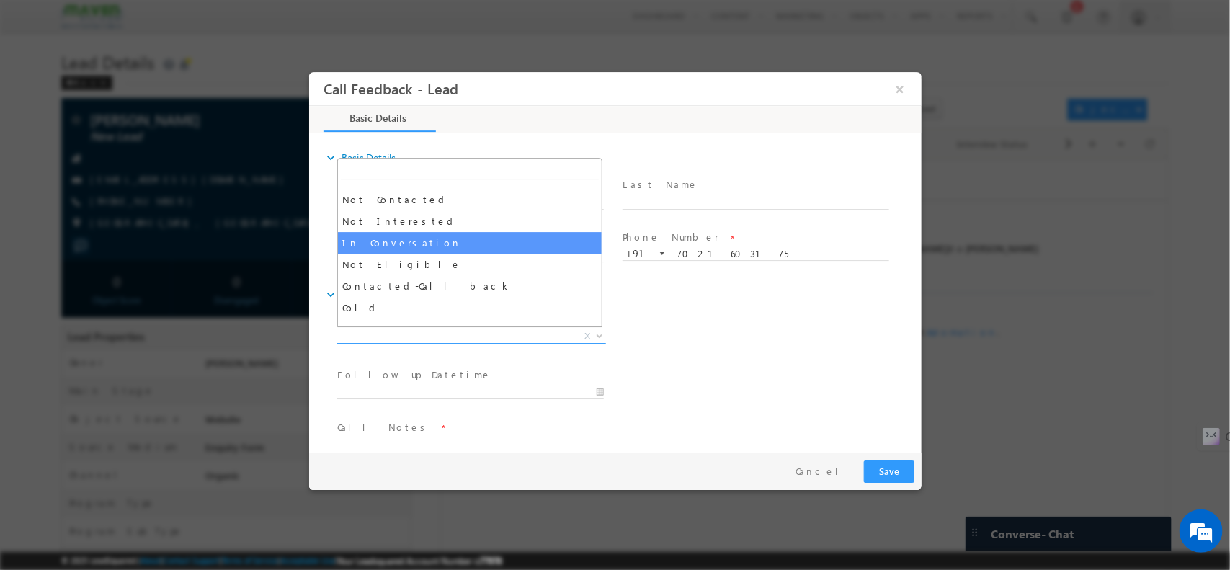
scroll to position [105, 0]
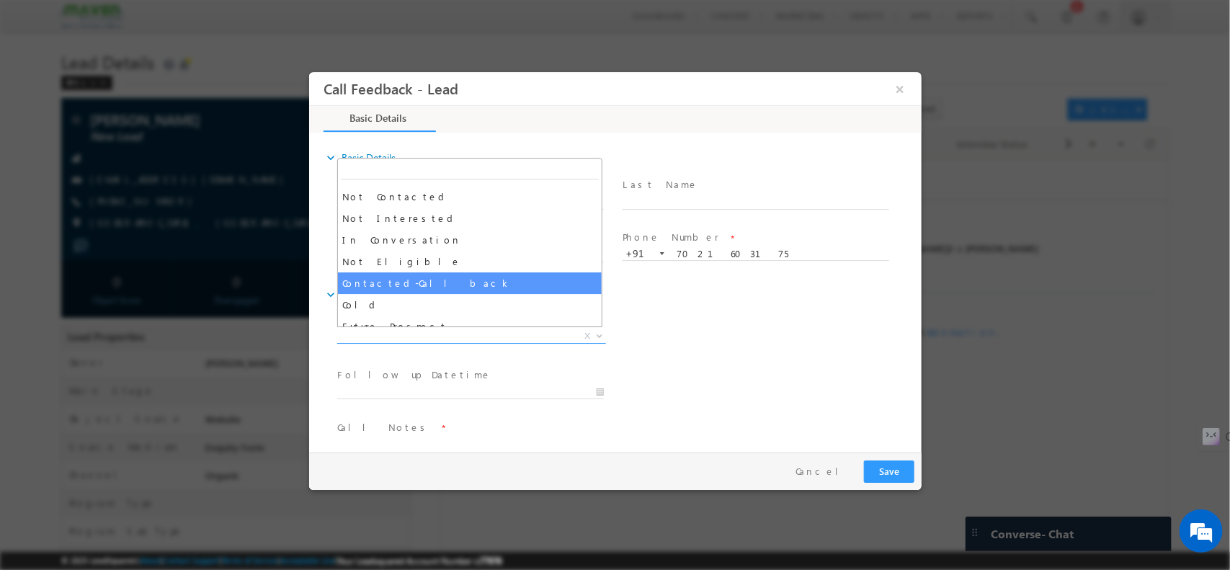
select select "Contacted-Call back"
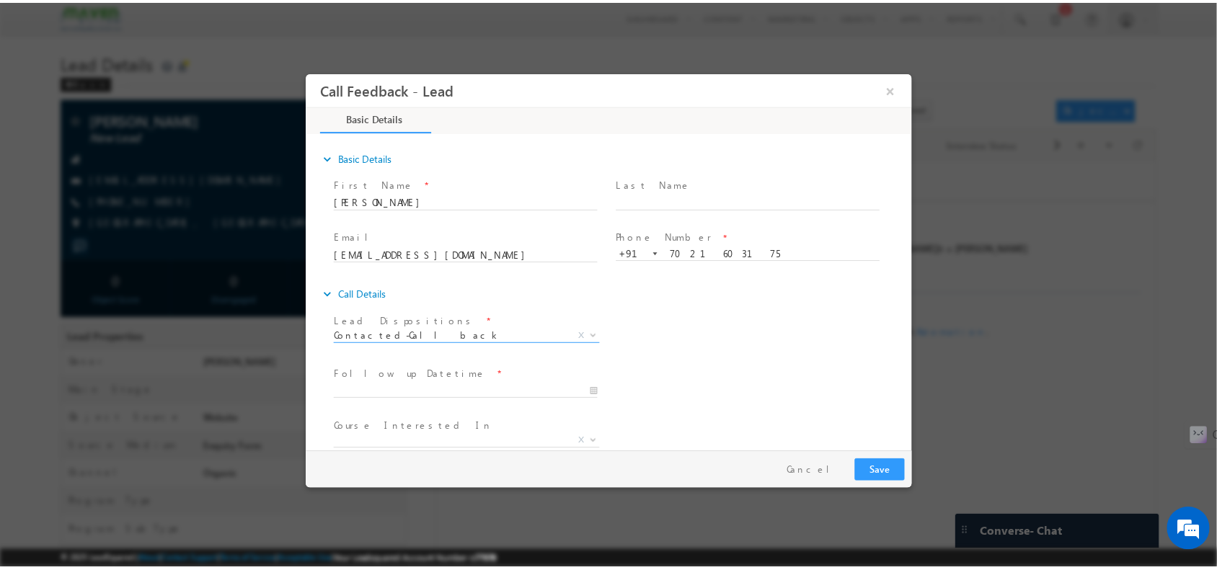
scroll to position [77, 0]
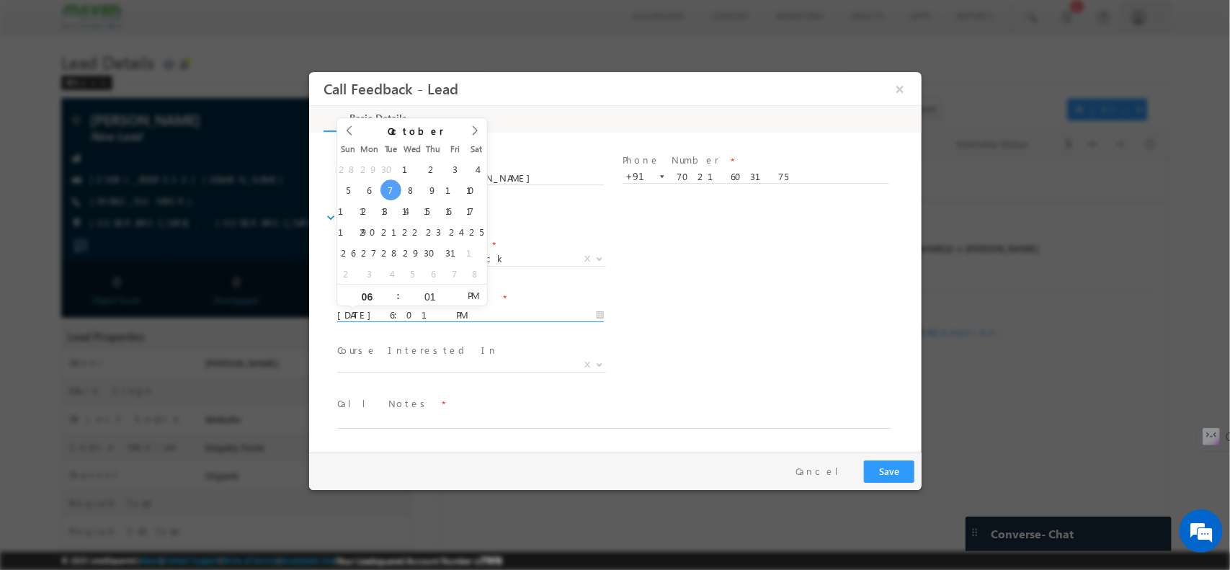
click at [454, 314] on input "[DATE] 6:01 PM" at bounding box center [470, 315] width 267 height 14
type input "[DATE] 7:01 PM"
type input "07"
click at [392, 291] on span at bounding box center [391, 289] width 10 height 11
type input "[DATE] 8:01 PM"
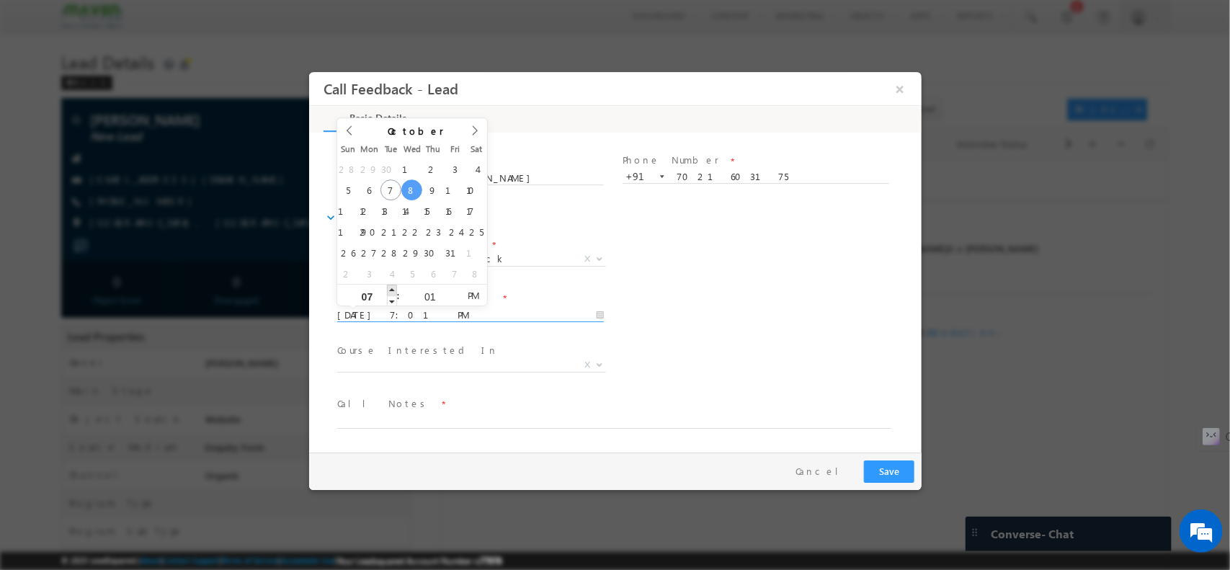
type input "08"
click at [392, 291] on span at bounding box center [391, 289] width 10 height 11
type input "[DATE] 9:01 PM"
type input "09"
click at [392, 291] on span at bounding box center [391, 289] width 10 height 11
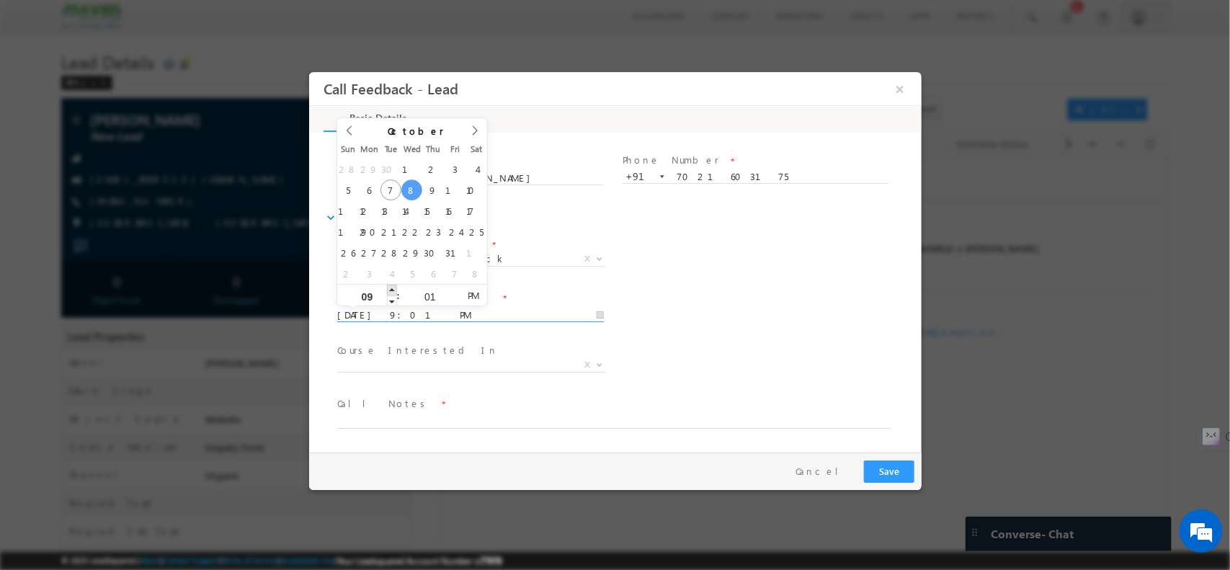
type input "[DATE] 10:01 PM"
type input "10"
click at [392, 291] on span at bounding box center [391, 289] width 10 height 11
type input "[DATE] 11:01 PM"
type input "11"
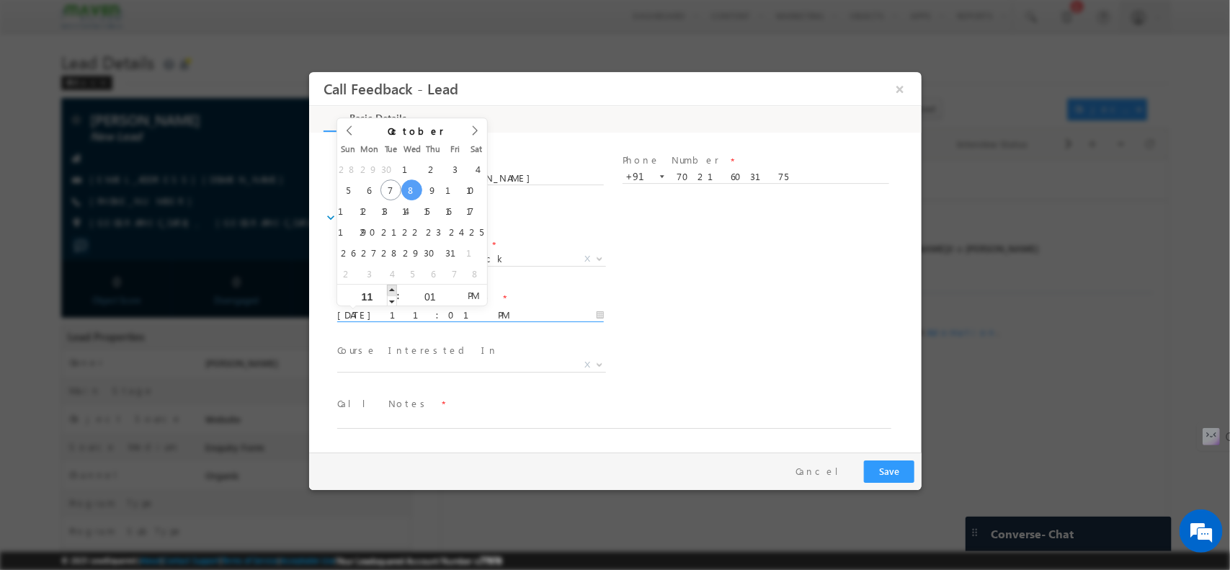
click at [389, 291] on span at bounding box center [391, 289] width 10 height 11
type input "08/10/2025 11:01 AM"
click at [471, 290] on span "AM" at bounding box center [472, 295] width 27 height 22
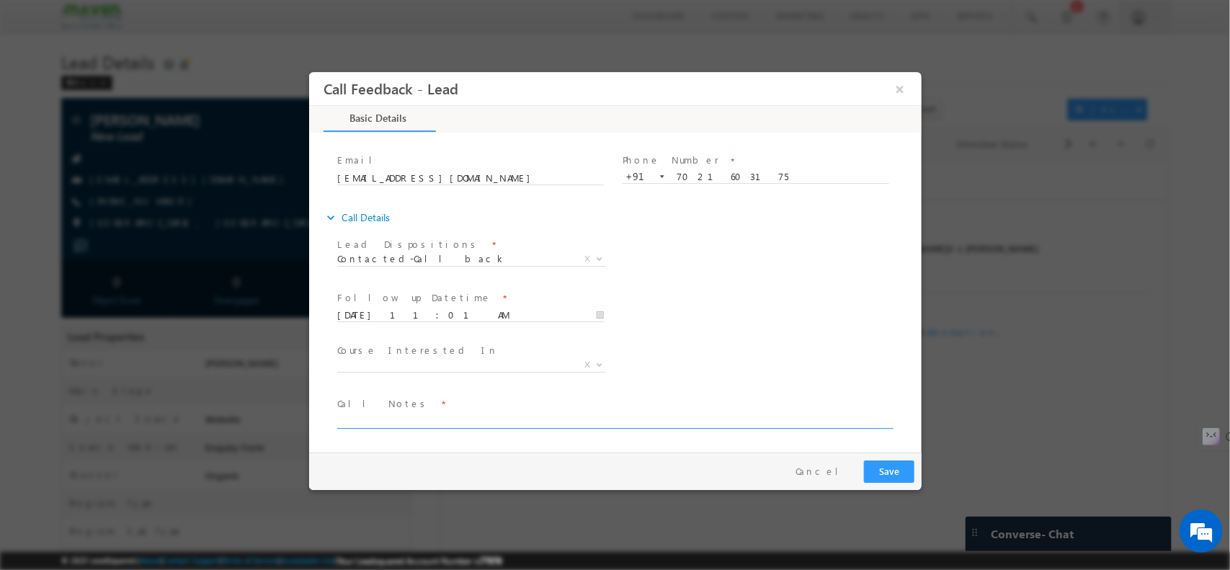
click at [406, 412] on textarea at bounding box center [614, 420] width 554 height 17
type textarea "Busy / CBL"
click at [881, 475] on button "Save" at bounding box center [888, 471] width 50 height 22
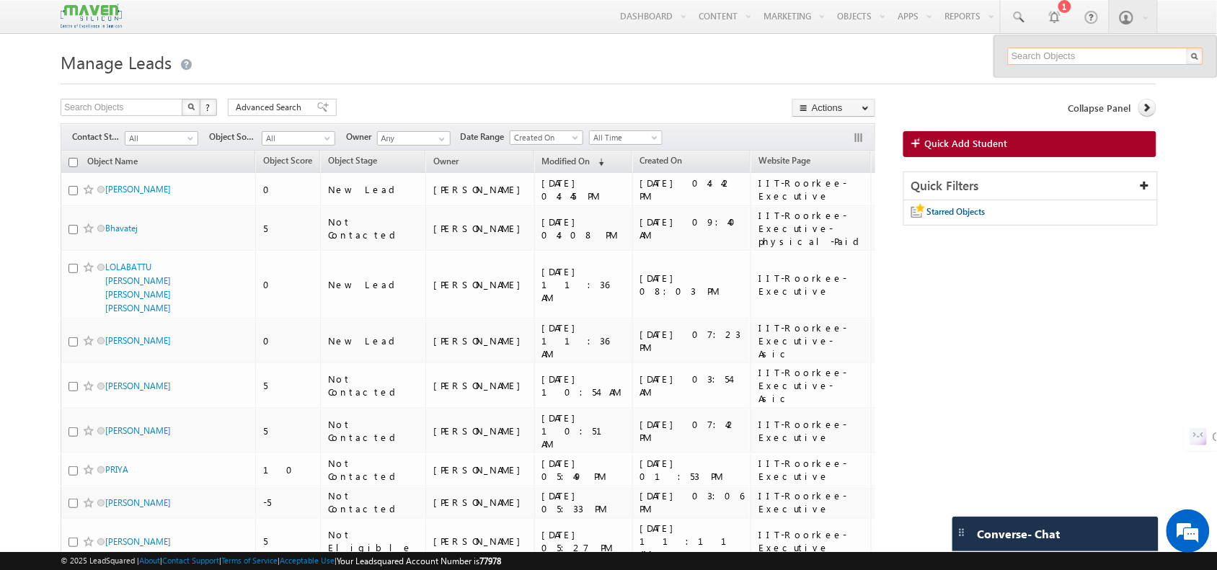
click at [1021, 55] on input "text" at bounding box center [1105, 56] width 195 height 17
paste input "[EMAIL_ADDRESS][DOMAIN_NAME]"
type input "[EMAIL_ADDRESS][DOMAIN_NAME]"
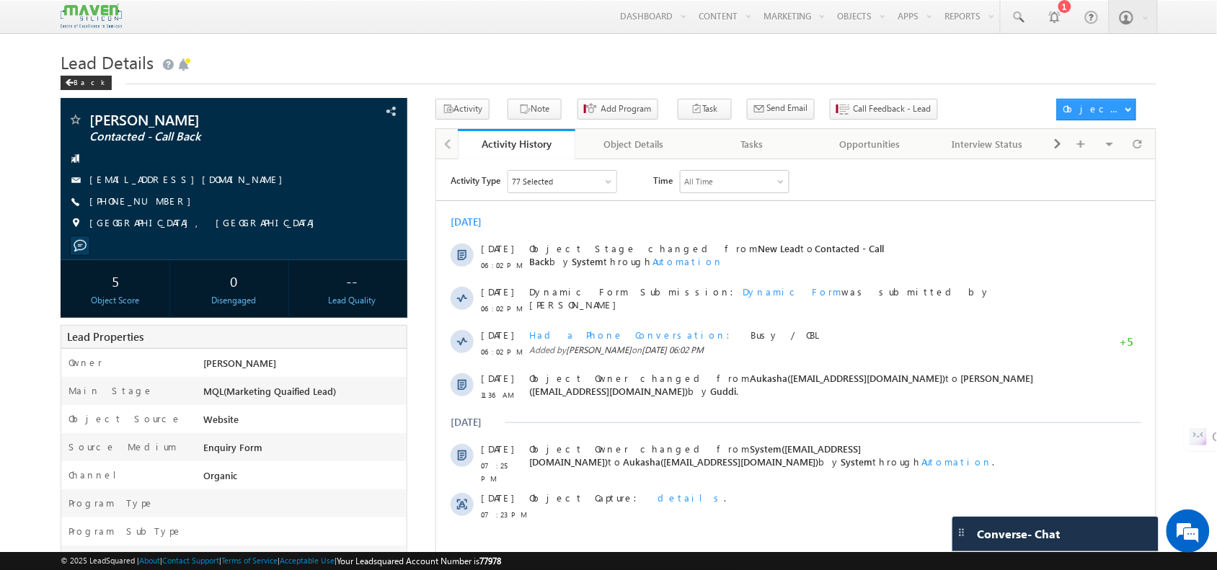
drag, startPoint x: 1088, startPoint y: 166, endPoint x: 661, endPoint y: 85, distance: 434.3
click at [661, 159] on html "Activity Type 77 Selected Select All Sales Activities 1 Sales Activity Opportun…" at bounding box center [794, 350] width 719 height 382
click at [1013, 23] on span at bounding box center [1018, 17] width 14 height 14
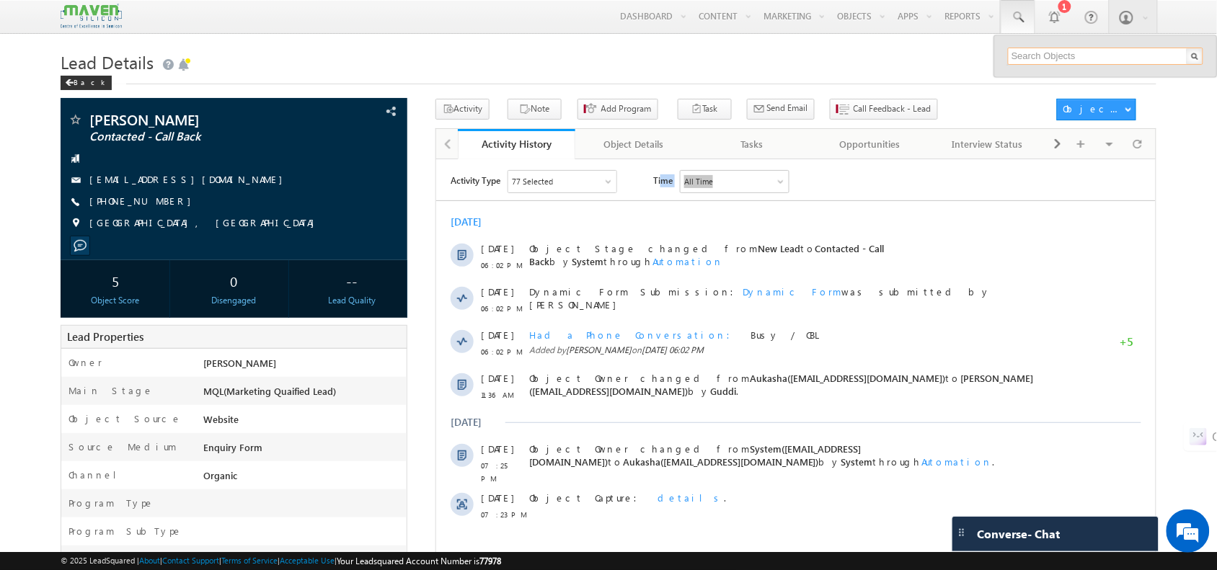
paste input "krishnapriyav167@gmail.com"
type input "krishnapriyav167@gmail.com"
